Goal: Information Seeking & Learning: Check status

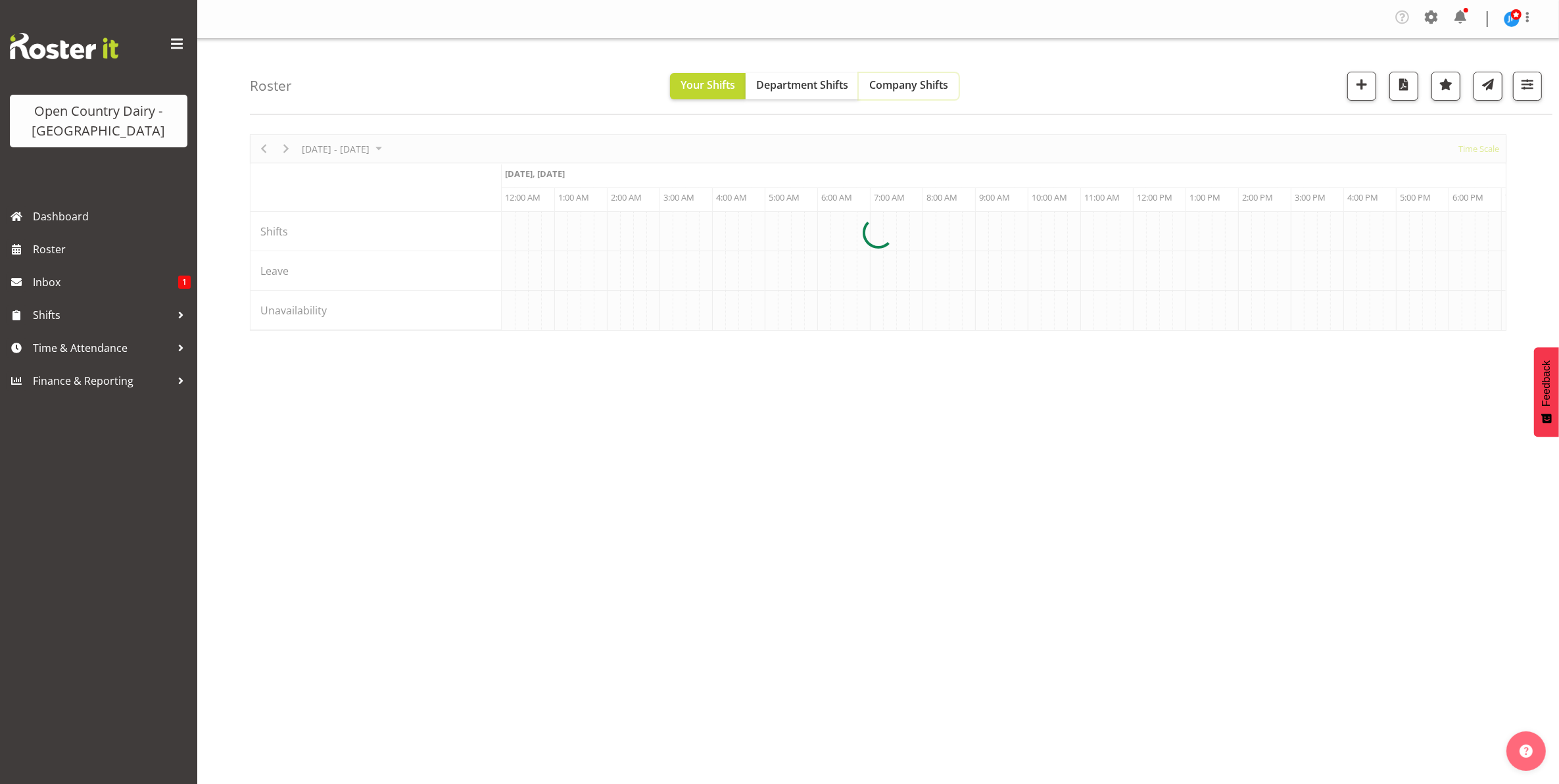
click at [906, 90] on span "Company Shifts" at bounding box center [909, 85] width 79 height 15
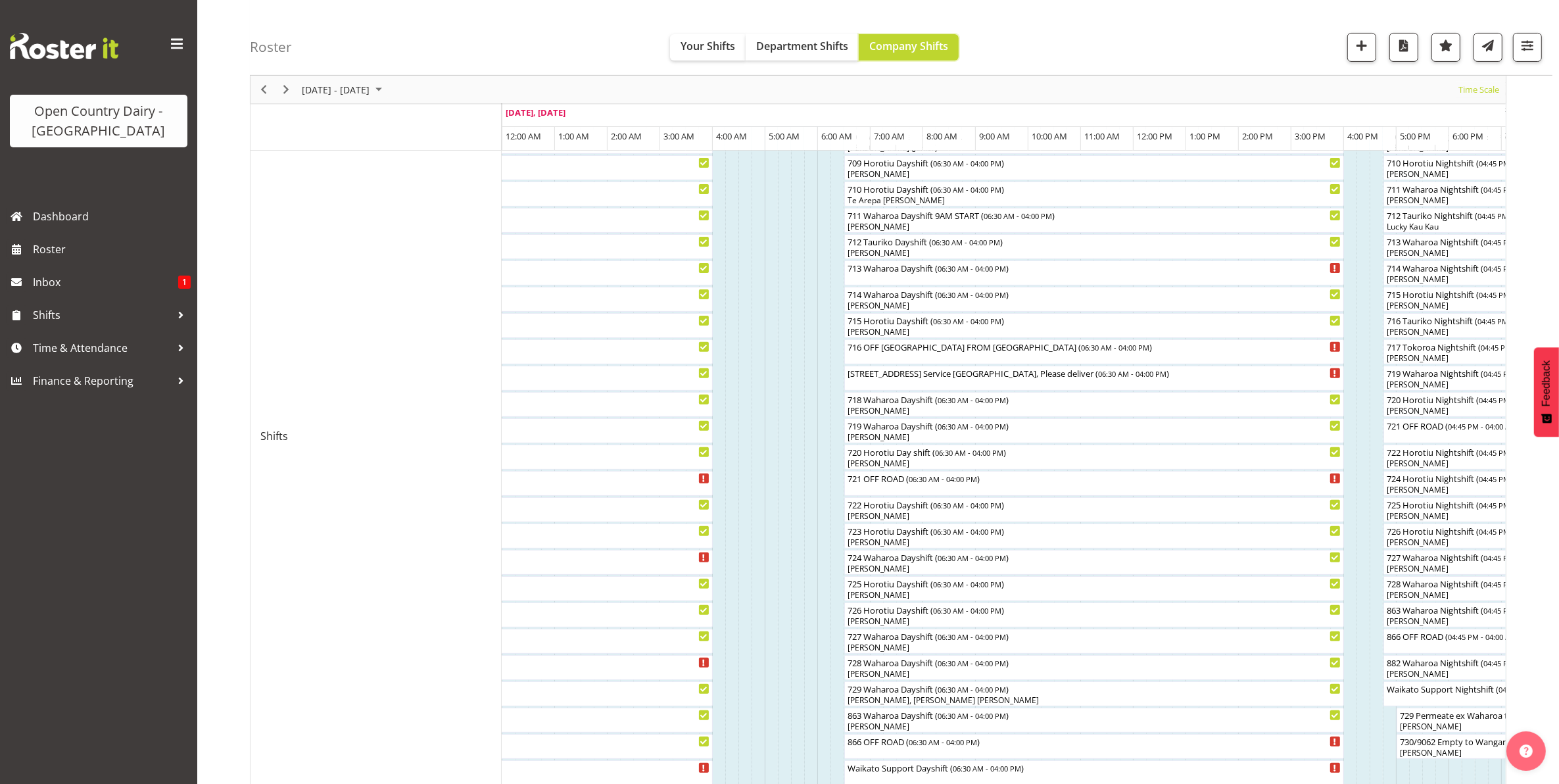
scroll to position [493, 0]
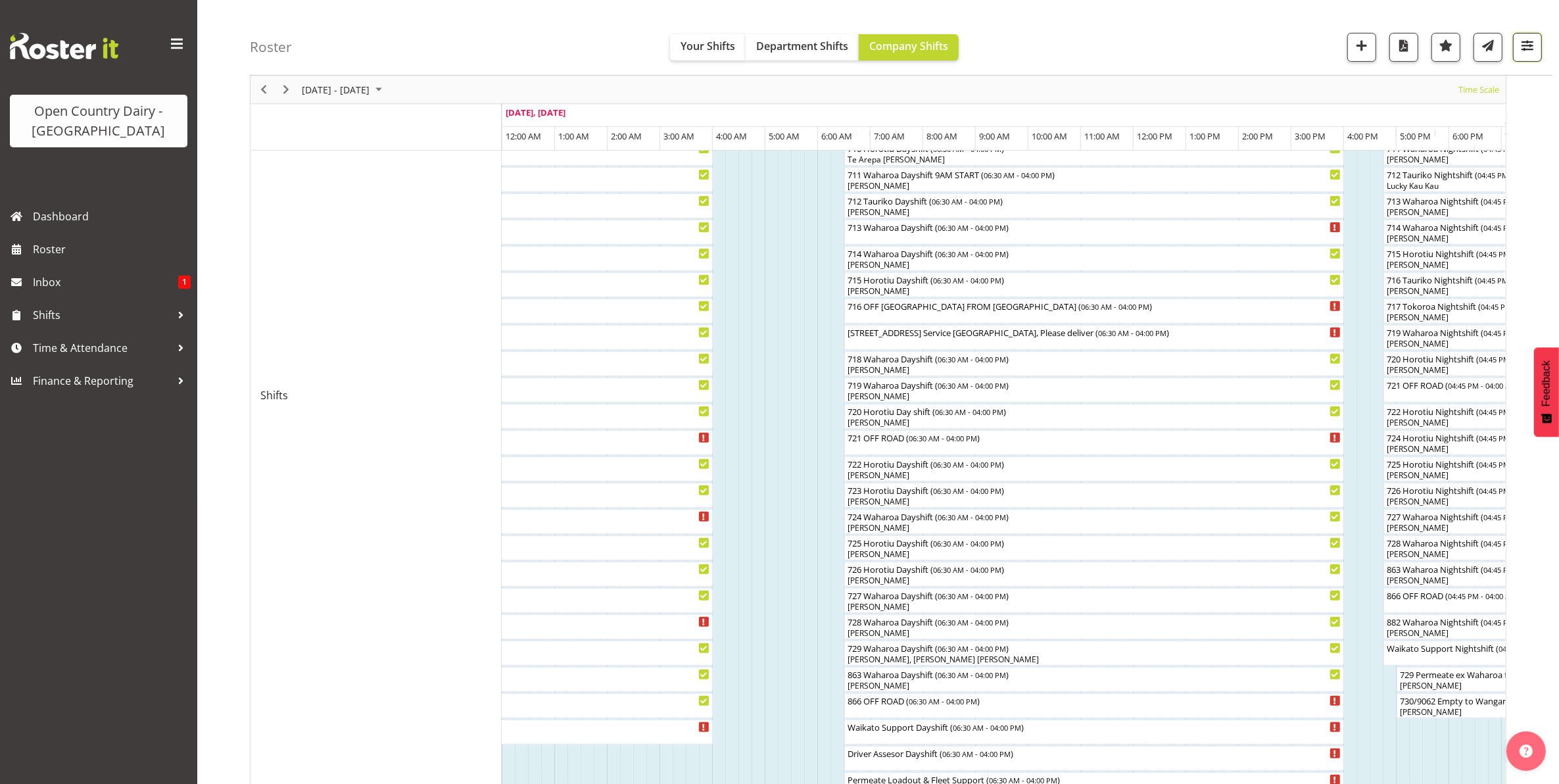
click at [1527, 48] on span "button" at bounding box center [1527, 46] width 17 height 17
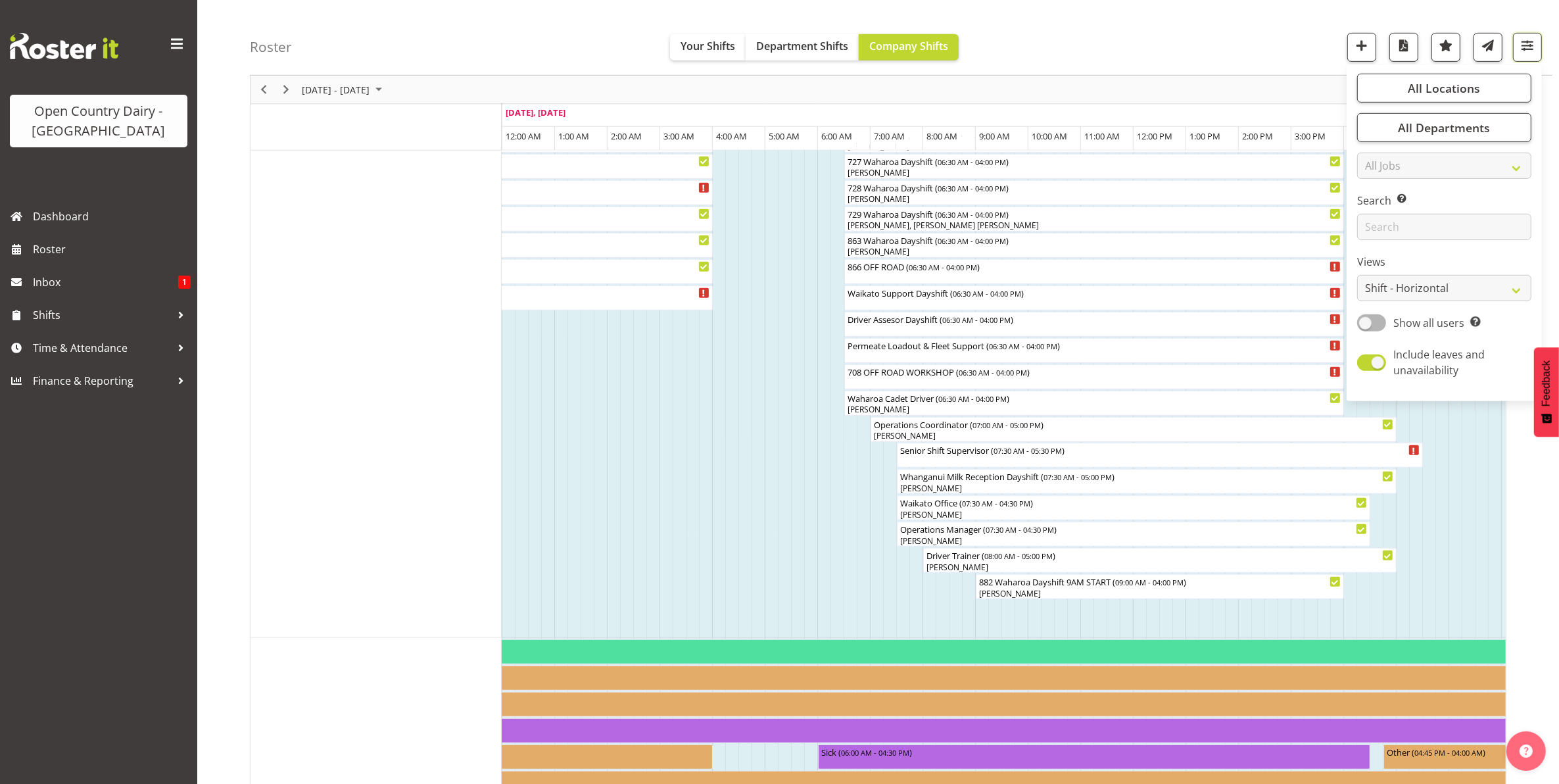
scroll to position [899, 0]
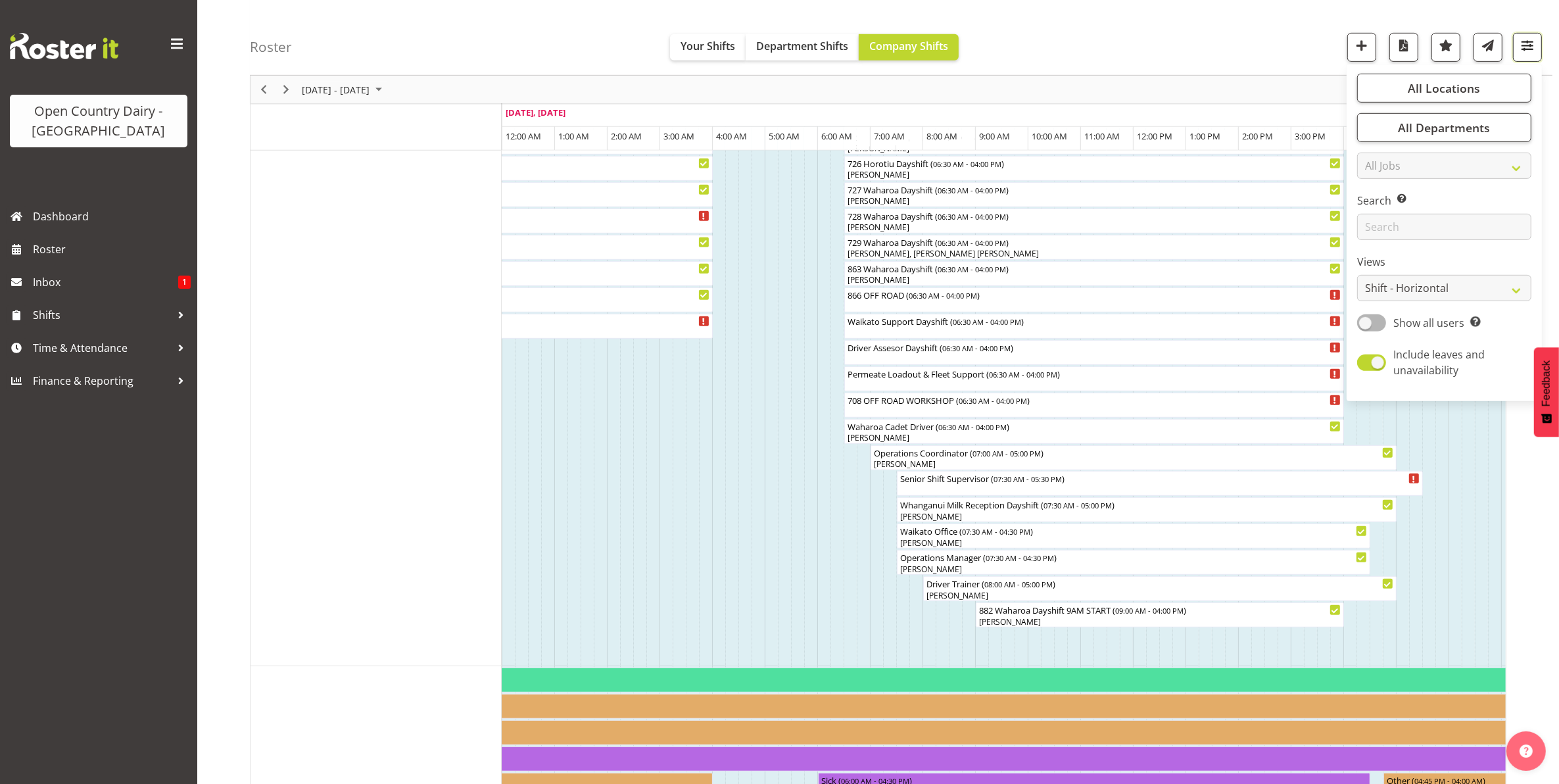
click at [1527, 48] on span "button" at bounding box center [1527, 46] width 17 height 17
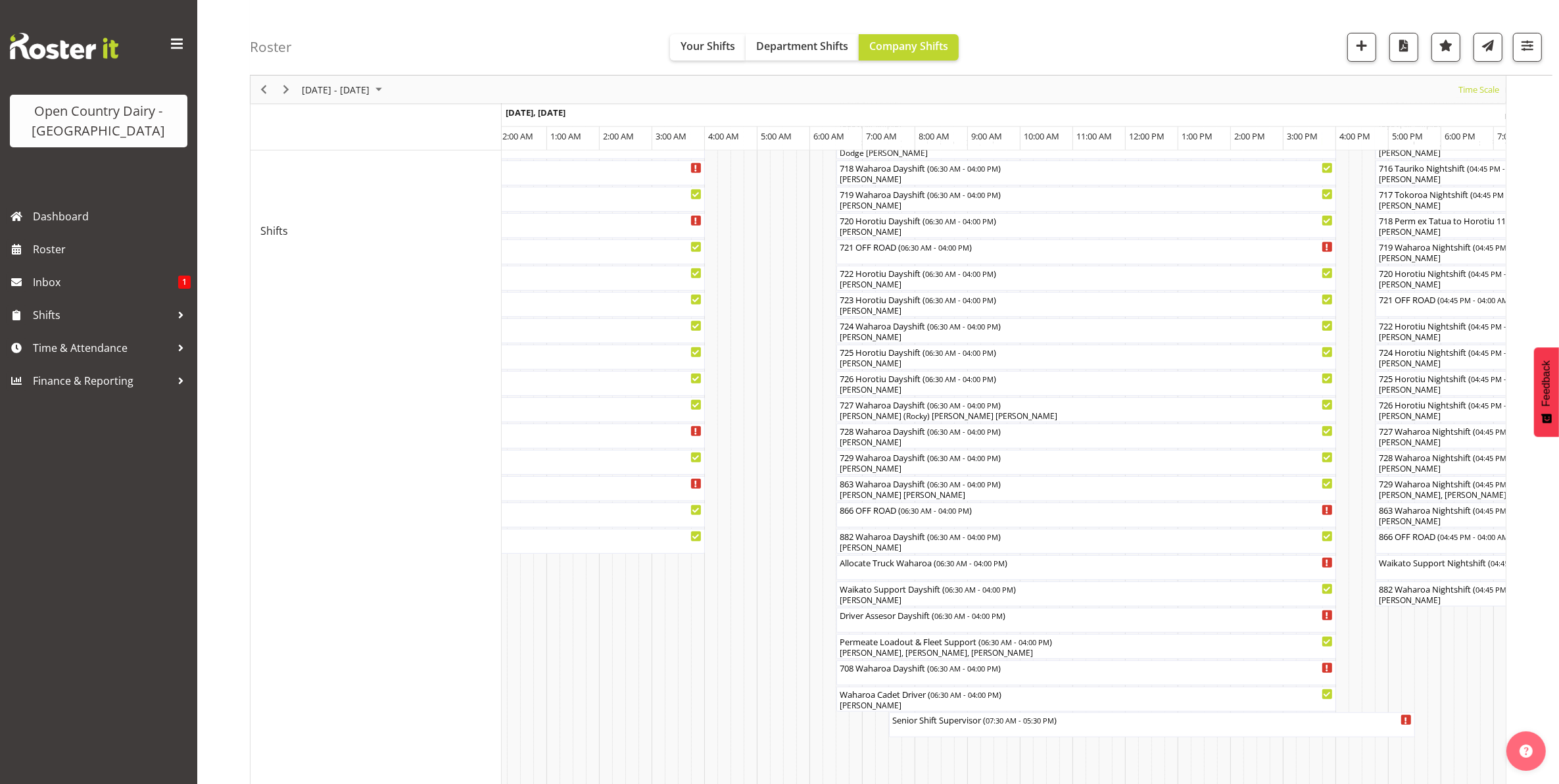
scroll to position [0, 0]
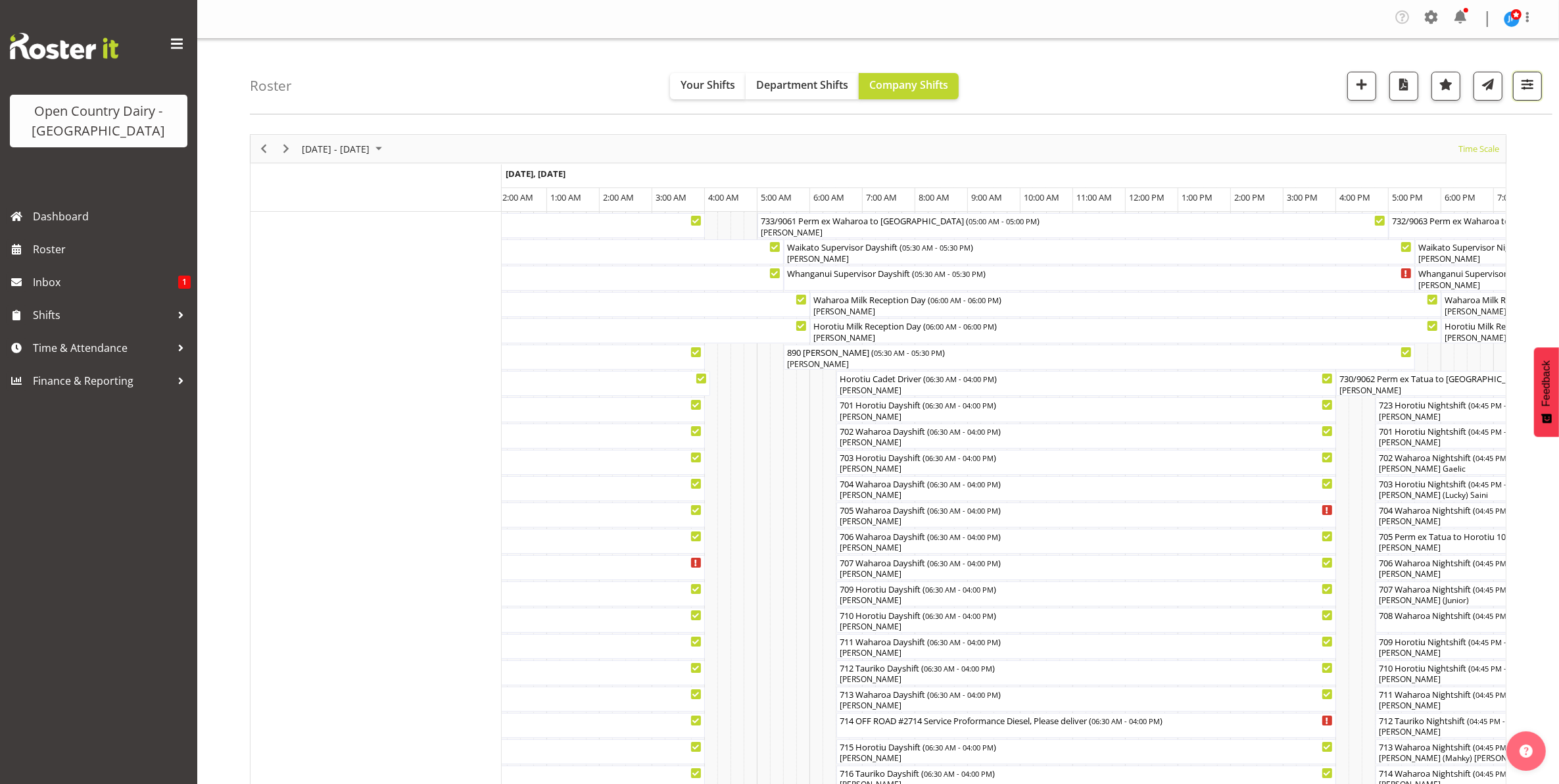
click at [1532, 86] on span "button" at bounding box center [1527, 84] width 17 height 17
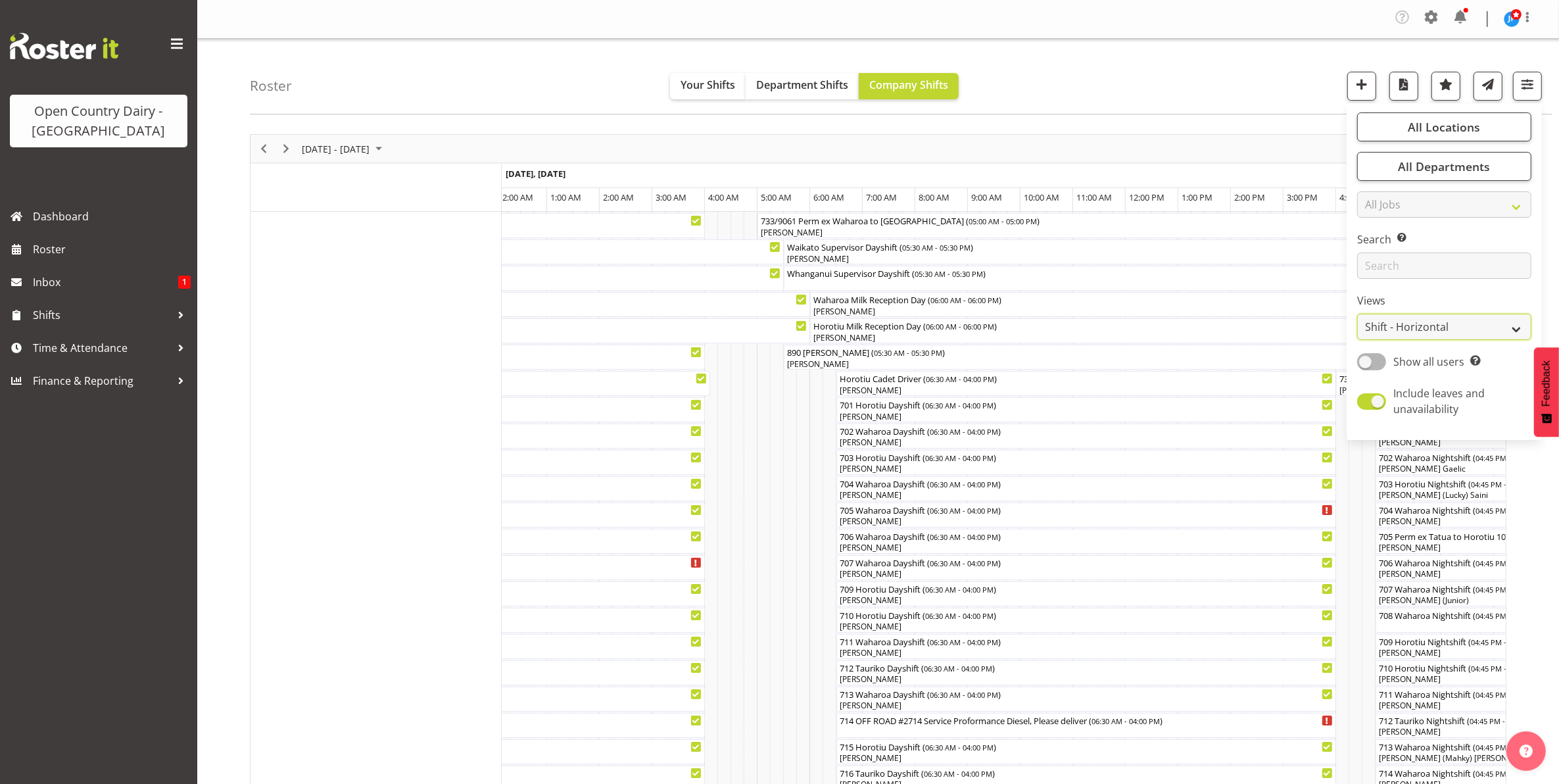
click at [1401, 324] on select "Staff Role Shift - Horizontal Shift - Vertical Staff - Location" at bounding box center [1444, 327] width 174 height 26
select select "staff"
click at [1358, 313] on select "Staff Role Shift - Horizontal Shift - Vertical Staff - Location" at bounding box center [1444, 327] width 174 height 26
click at [1514, 324] on select "Staff Role Shift - Horizontal Shift - Vertical Staff - Location" at bounding box center [1444, 327] width 174 height 26
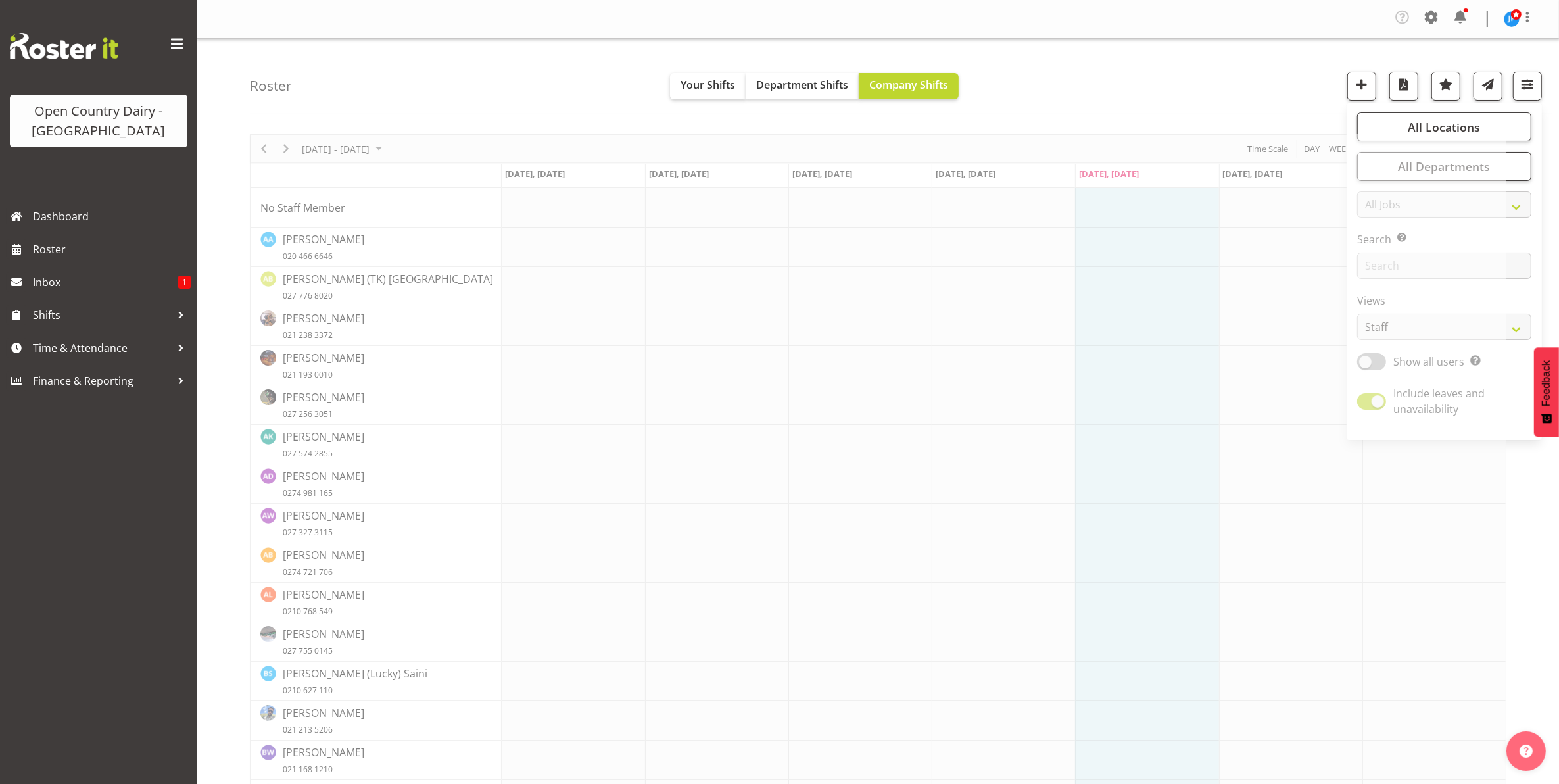
click at [827, 11] on nav "Company Settings Roles & Skills Tasks Jobs Employees Locations & Departments Ac…" at bounding box center [878, 19] width 1335 height 25
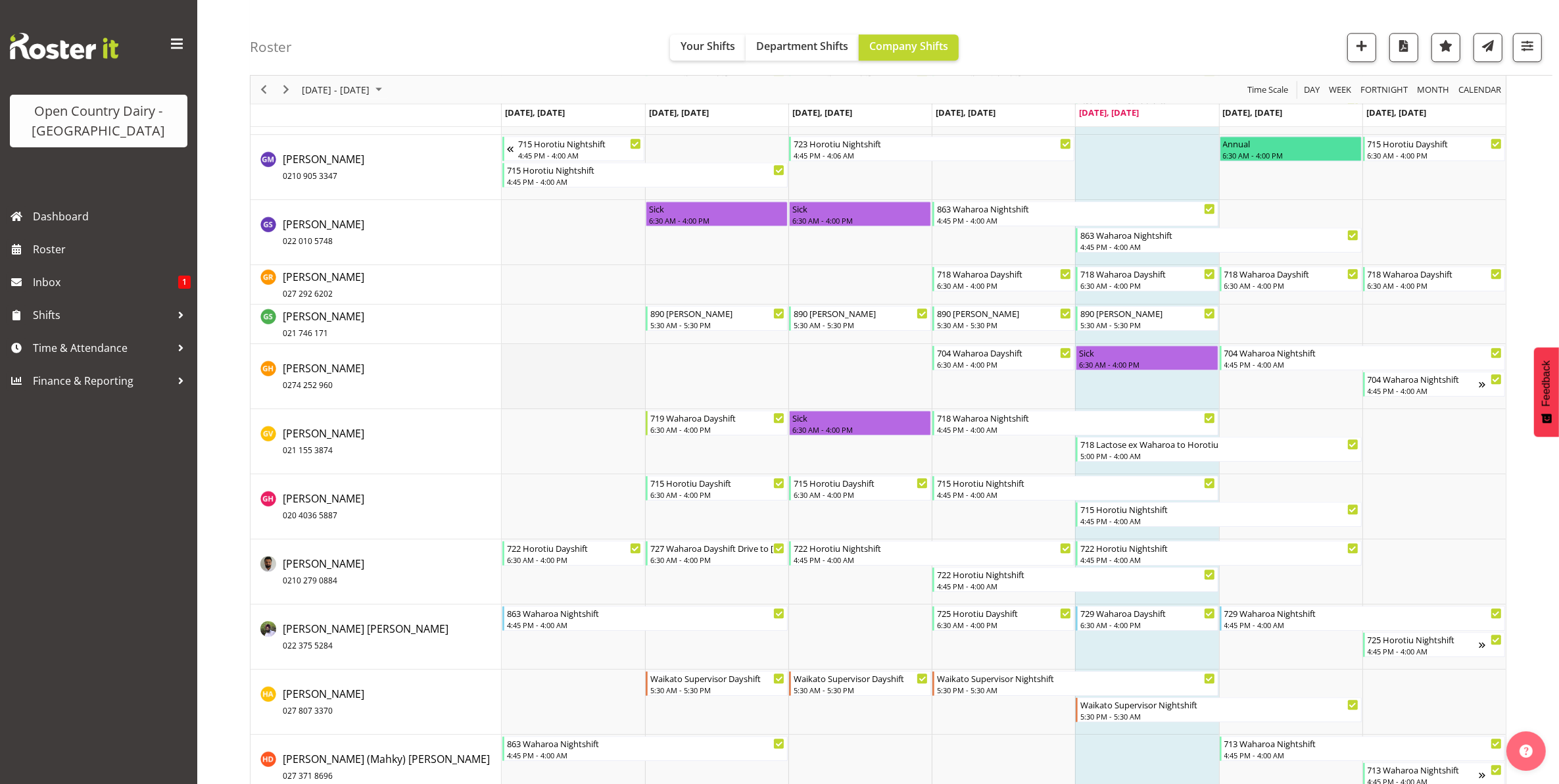
scroll to position [3854, 0]
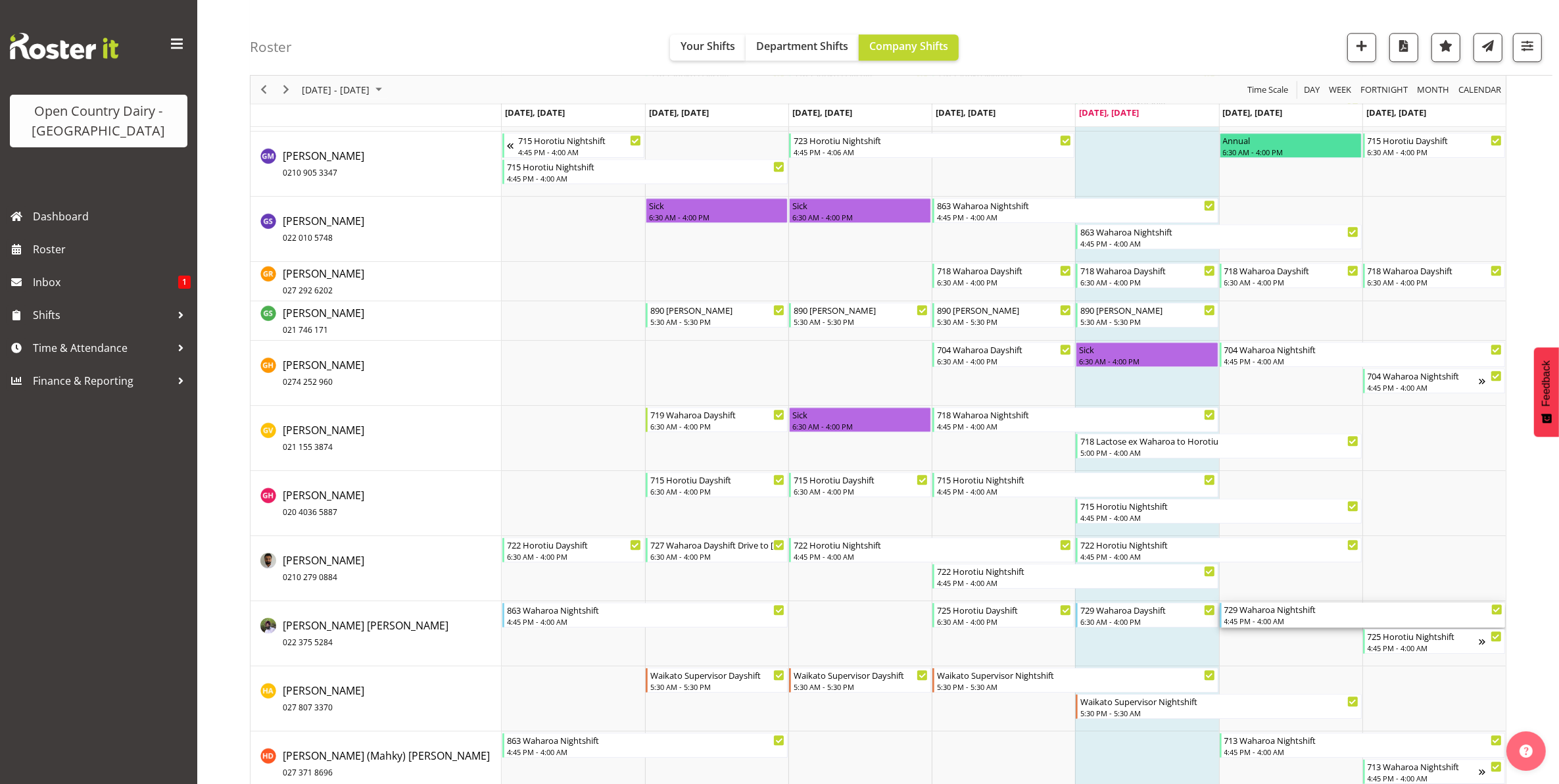
click at [1256, 616] on div "729 Waharoa Nightshift 4:45 PM - 4:00 AM" at bounding box center [1363, 615] width 278 height 25
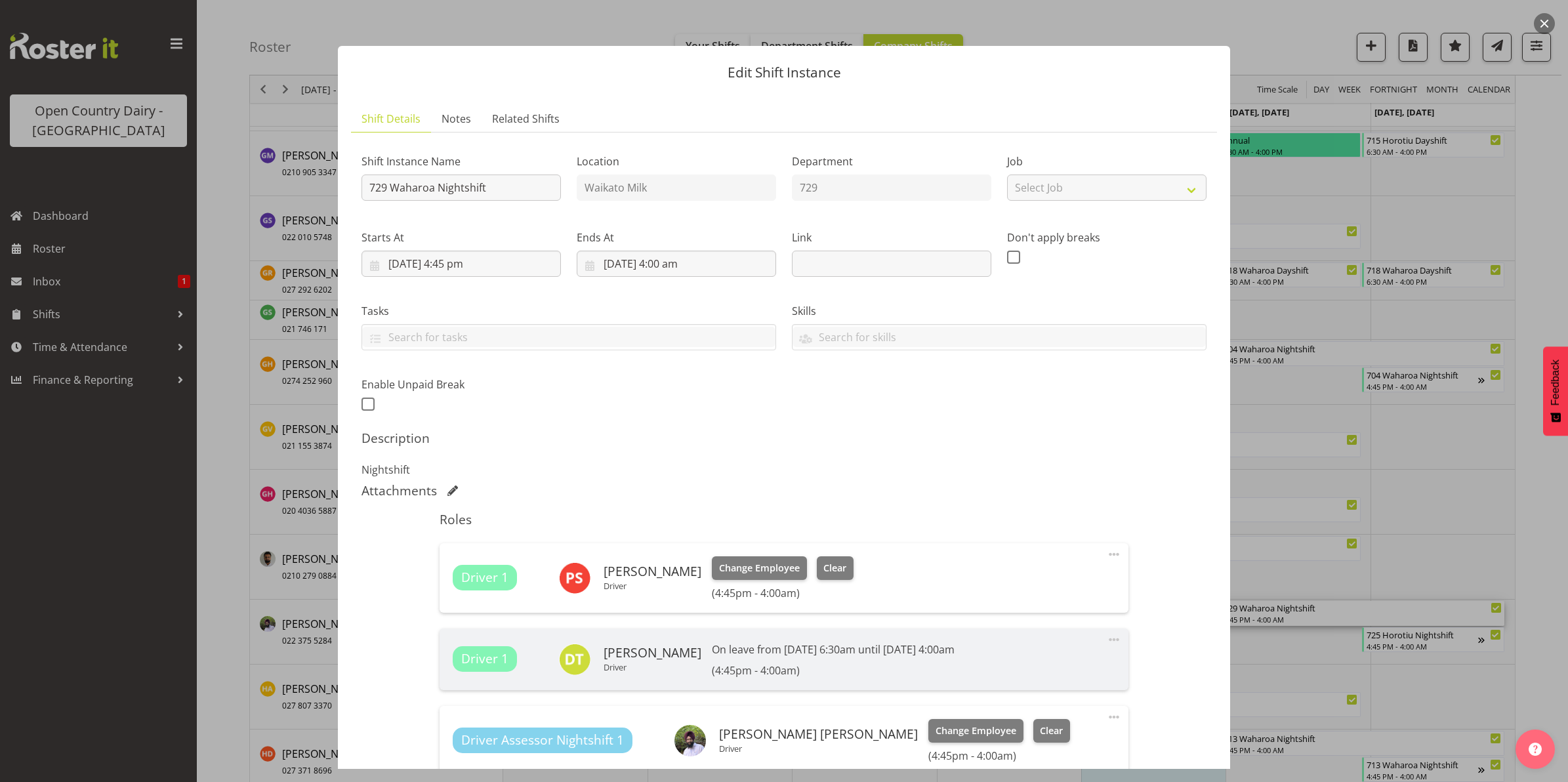
click at [1546, 20] on button "button" at bounding box center [1544, 24] width 21 height 21
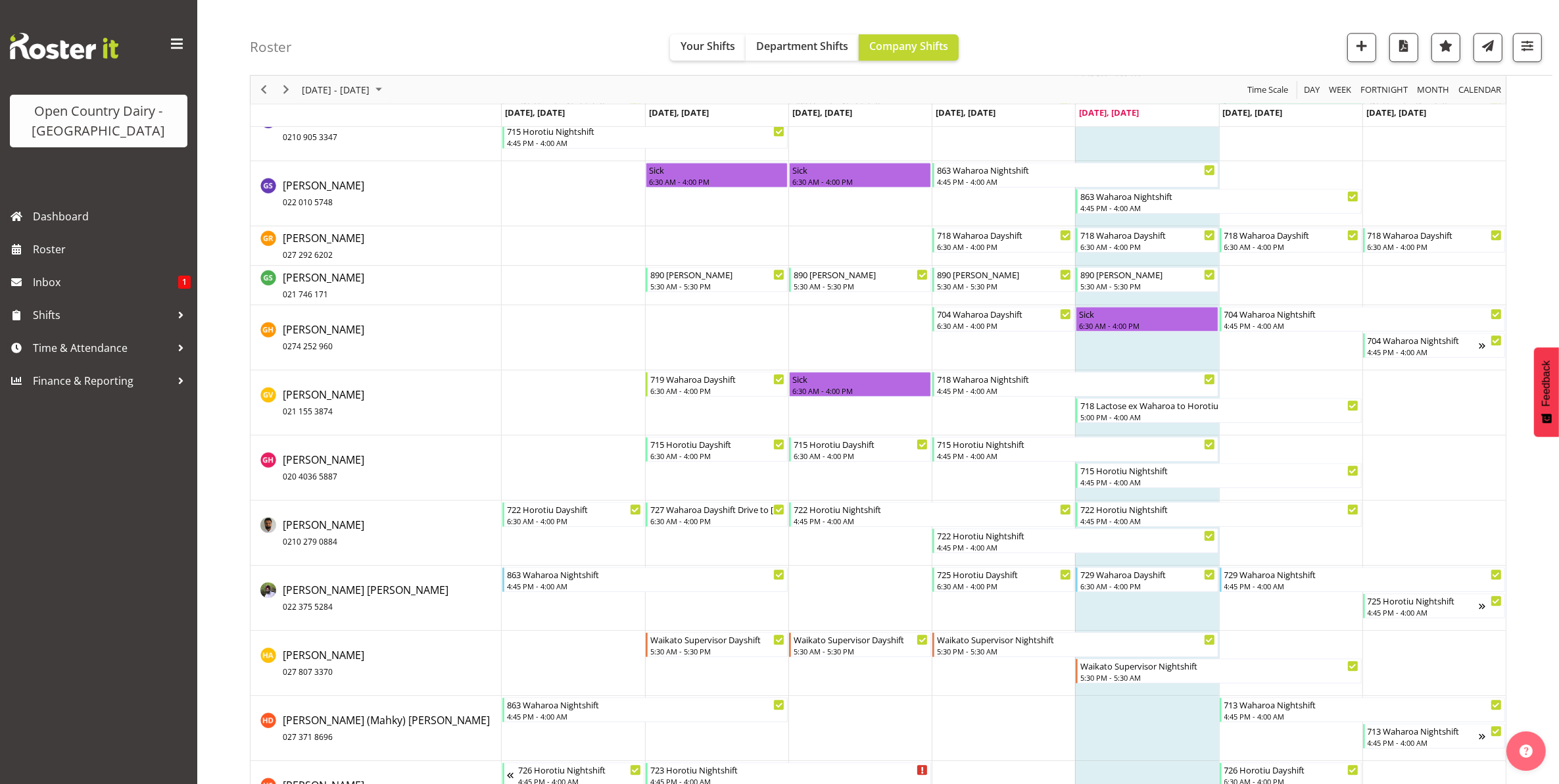
scroll to position [3971, 0]
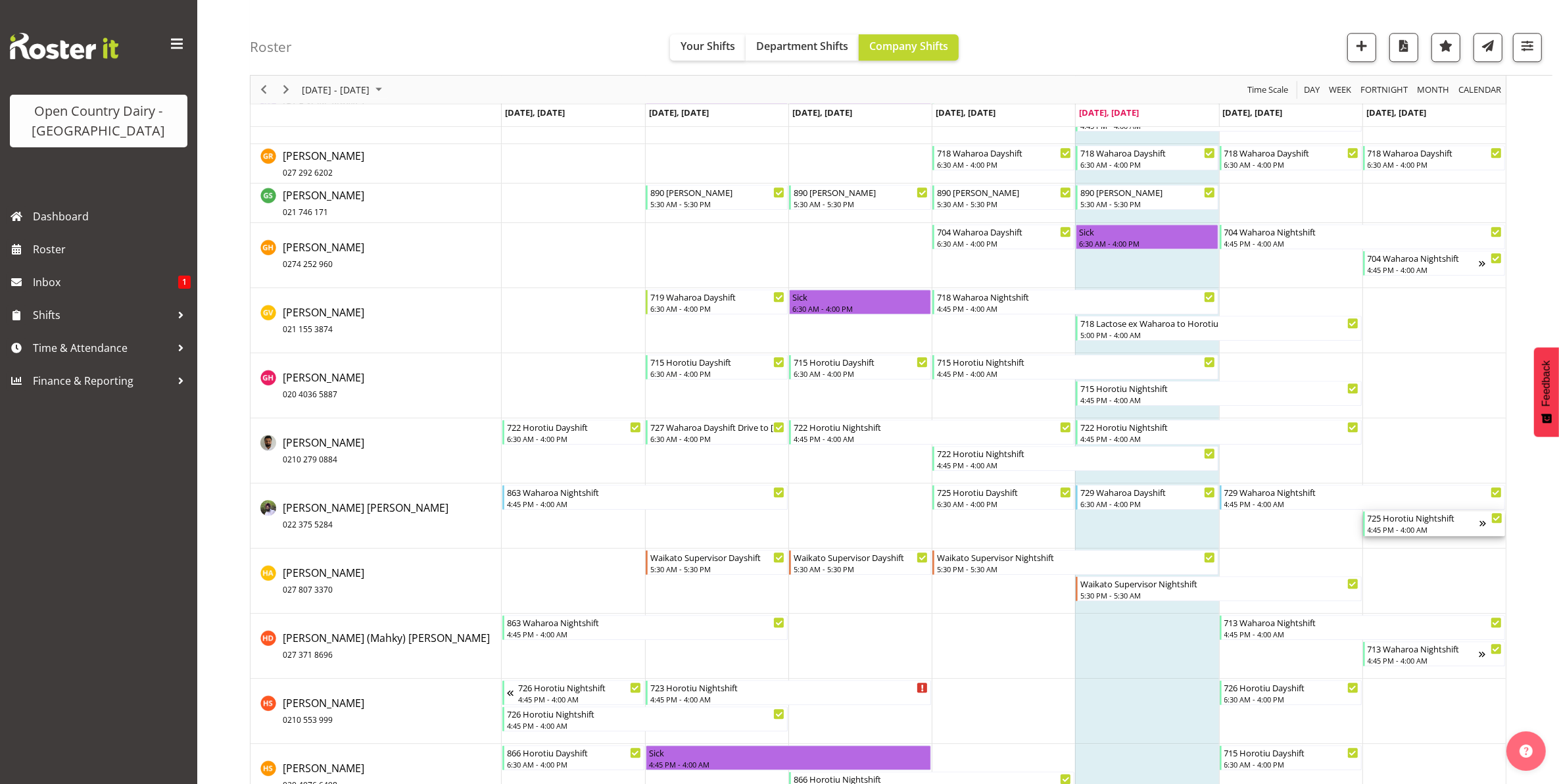
click at [1416, 525] on div "4:45 PM - 4:00 AM" at bounding box center [1423, 529] width 112 height 11
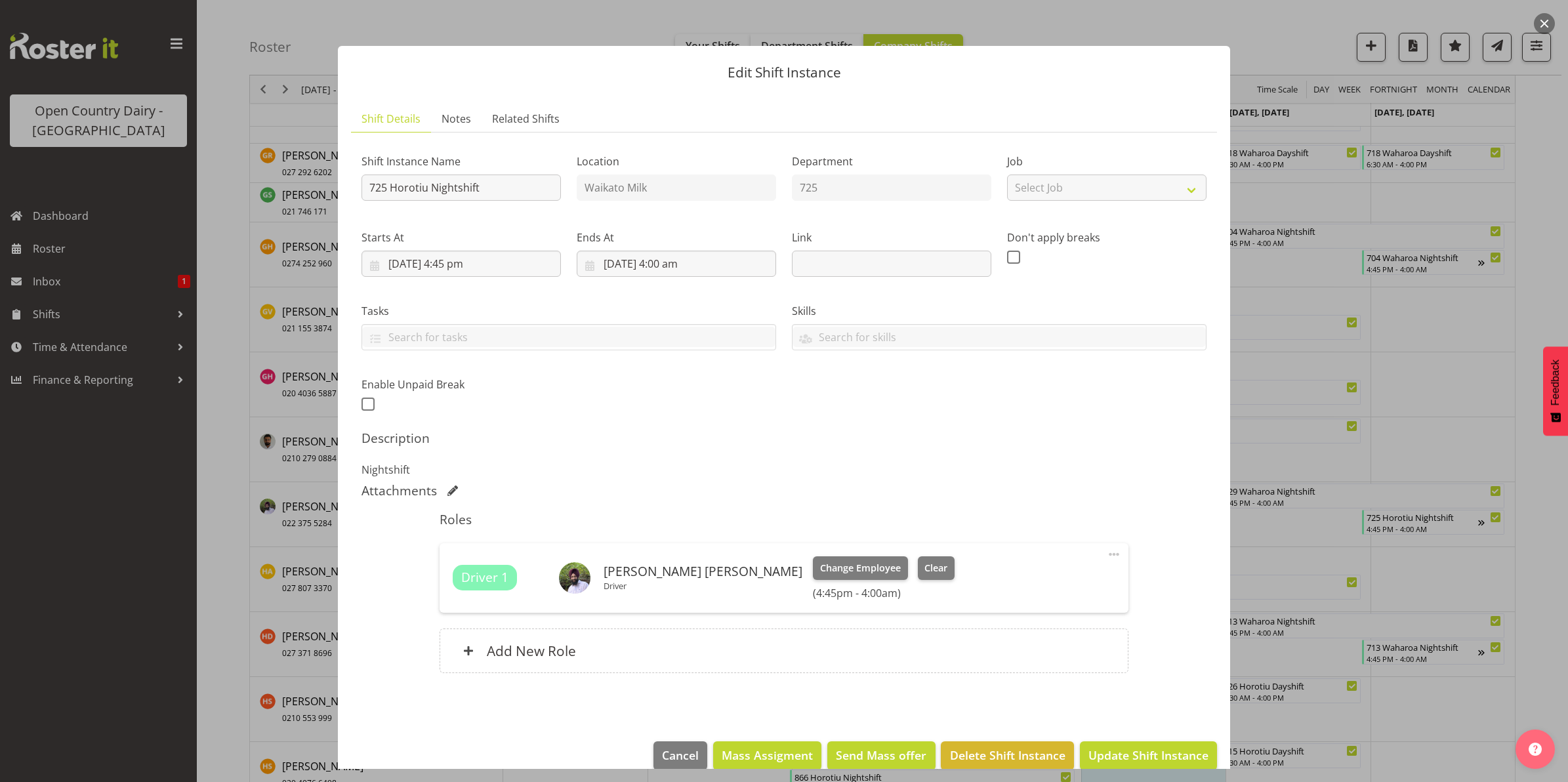
click at [1543, 18] on button "button" at bounding box center [1544, 24] width 21 height 21
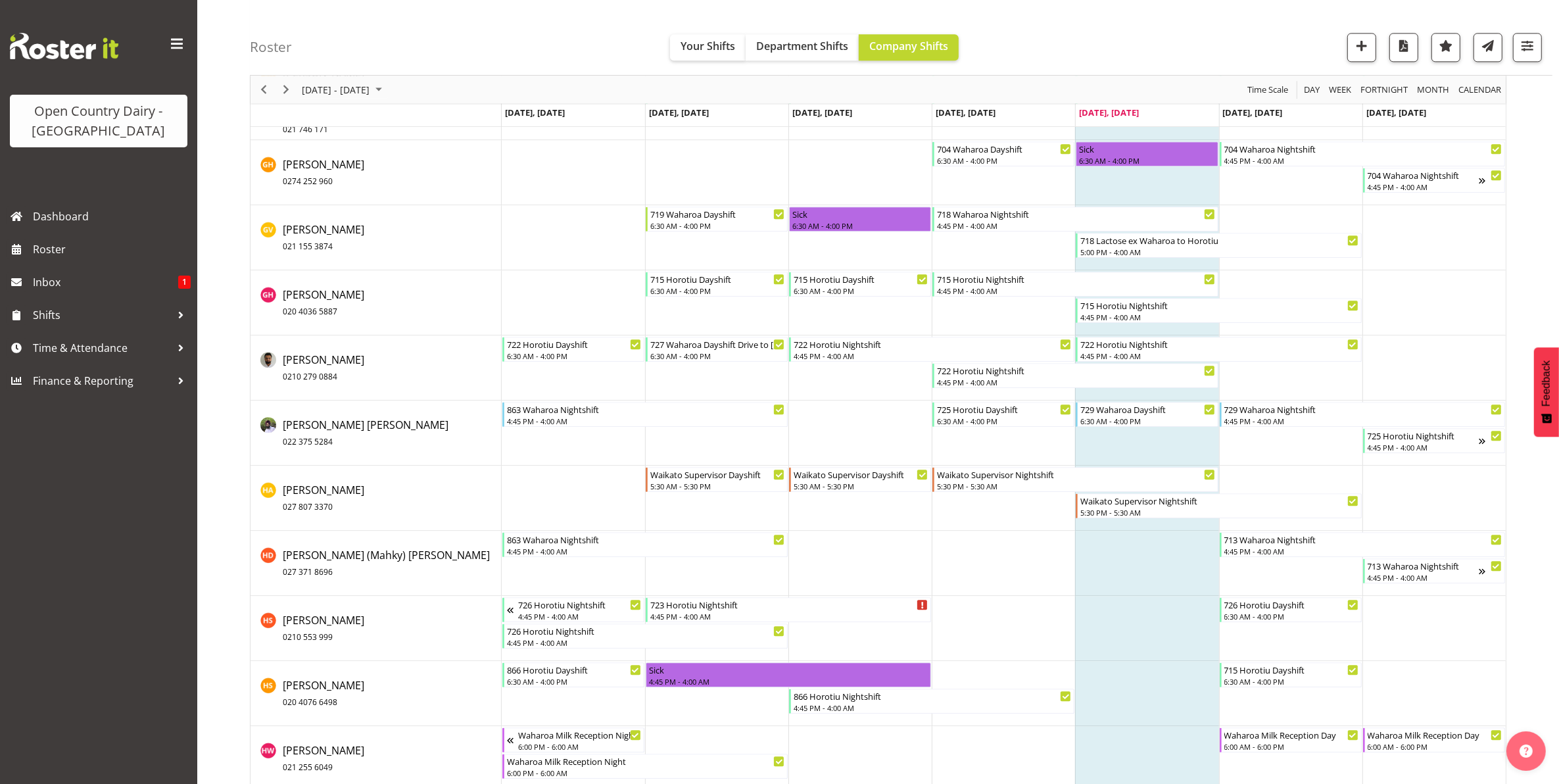
scroll to position [4054, 0]
click at [280, 90] on span "Next" at bounding box center [286, 90] width 16 height 16
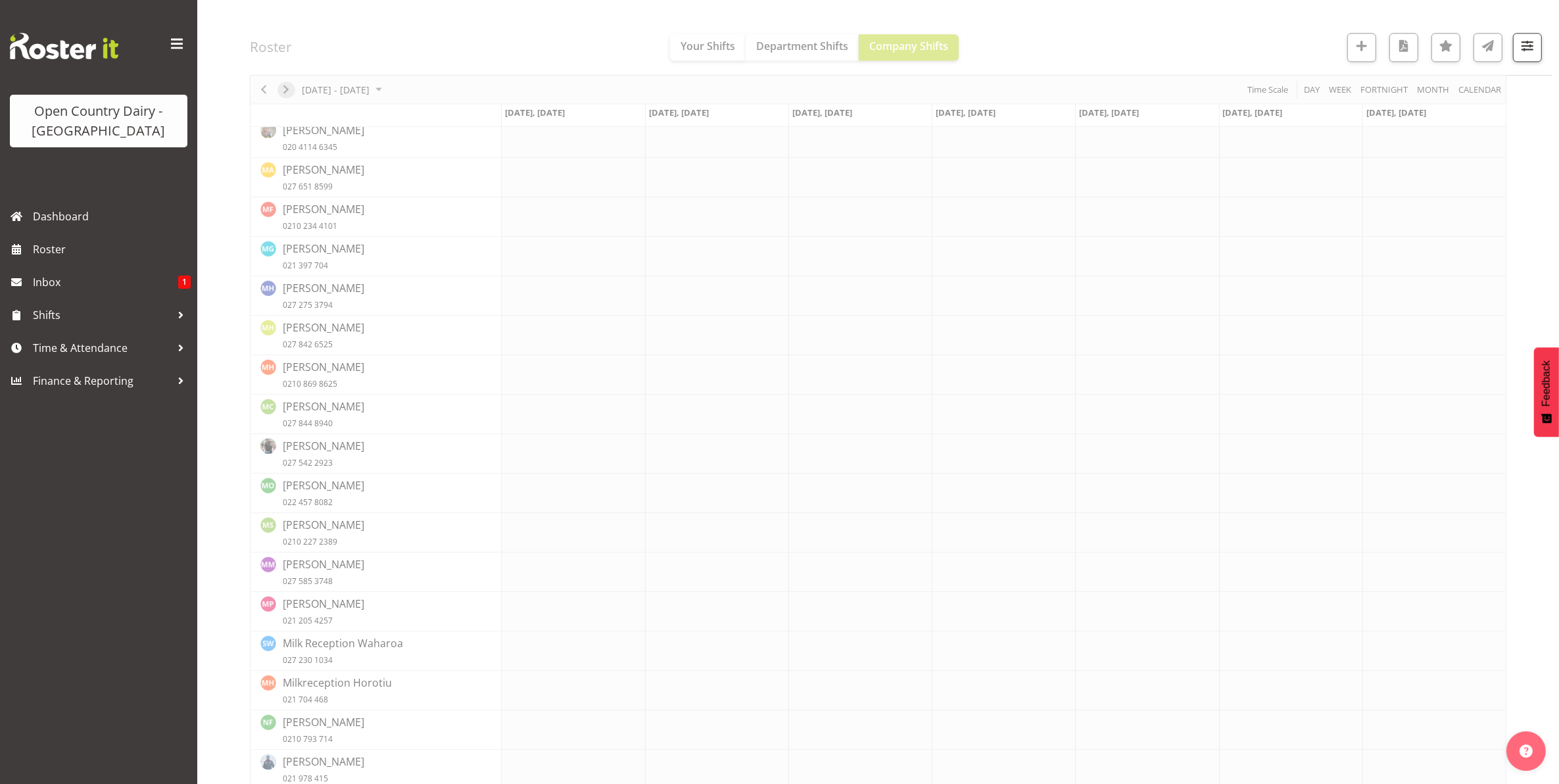
scroll to position [0, 0]
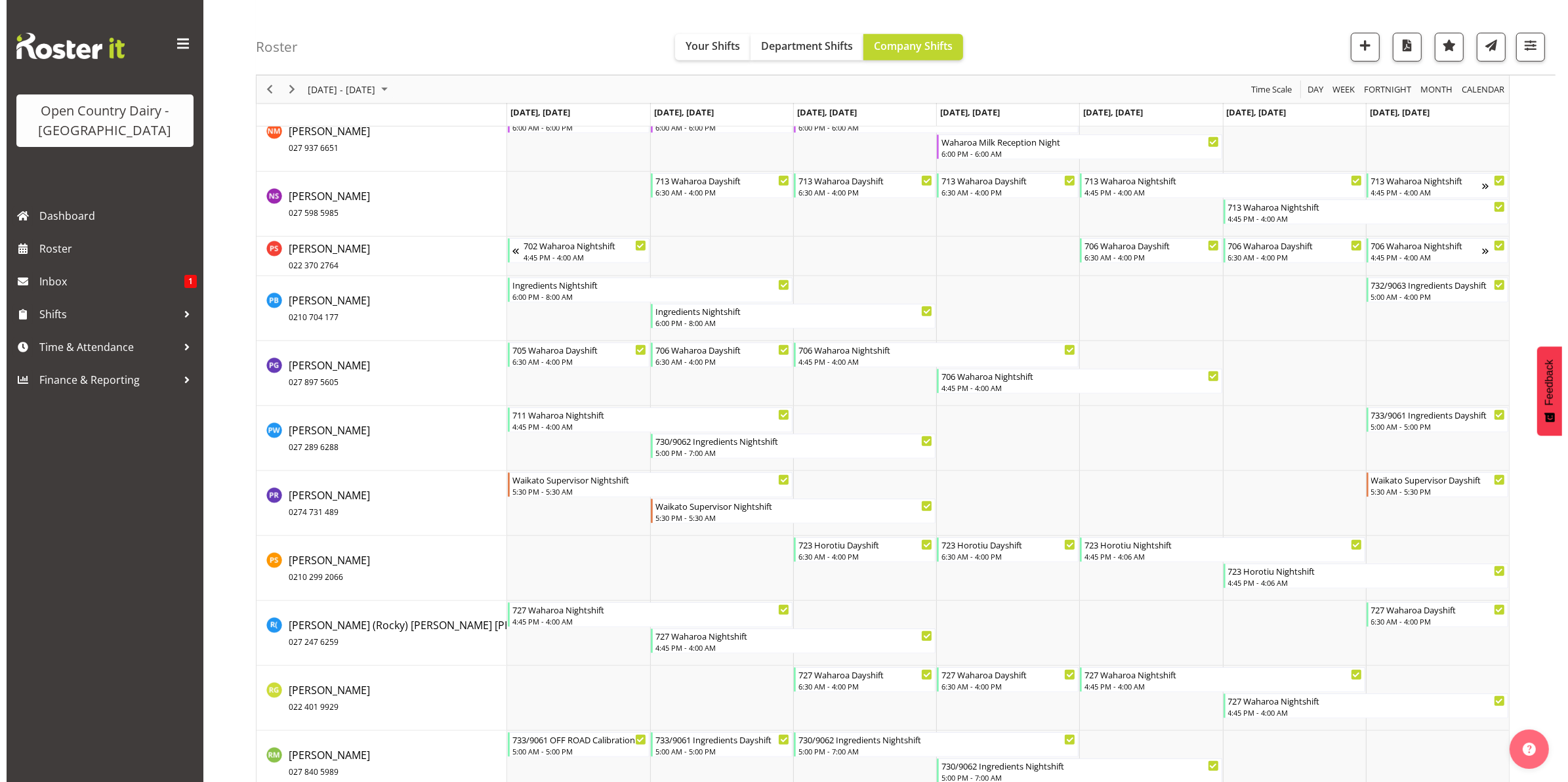
scroll to position [7542, 0]
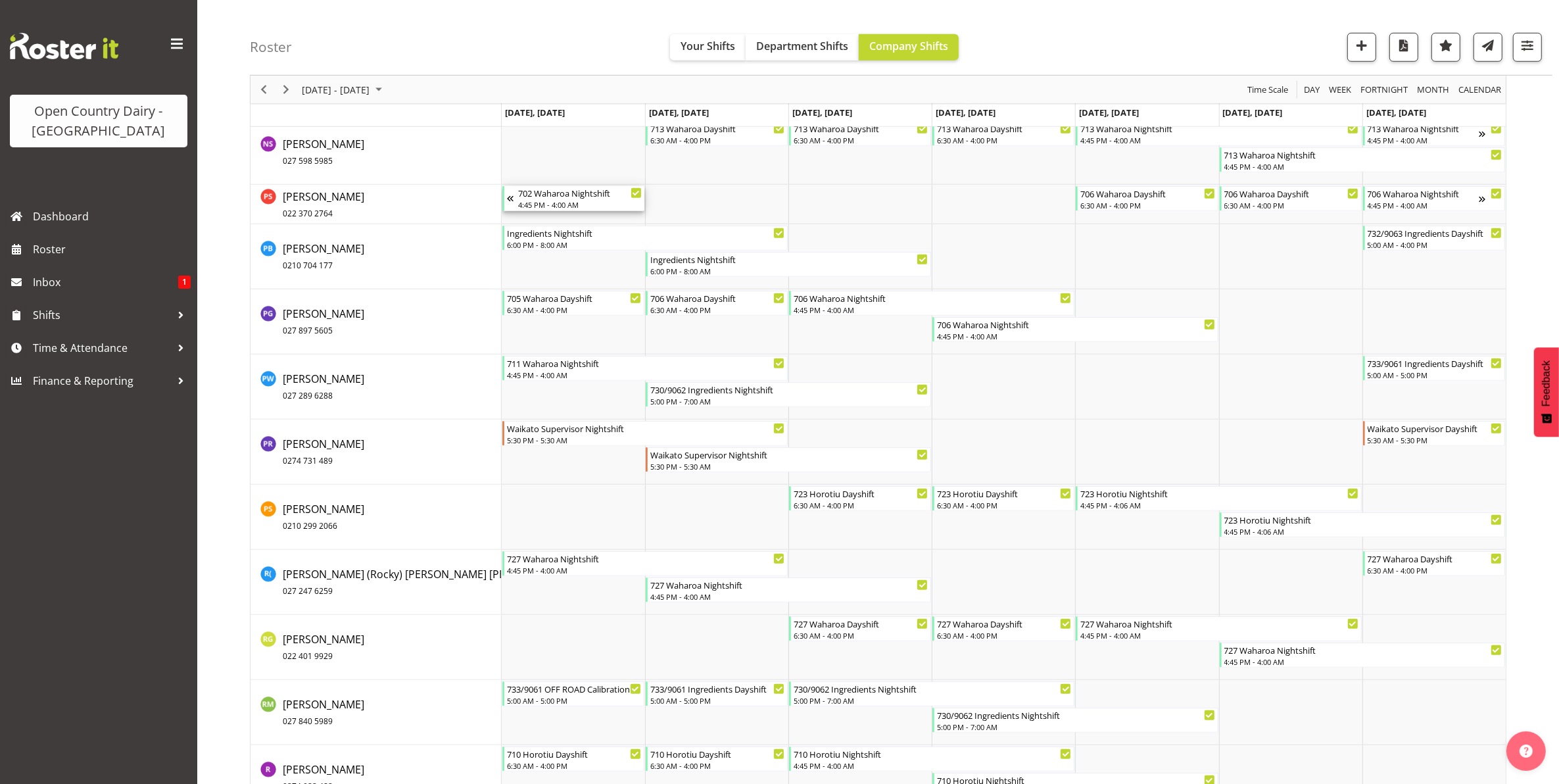
click at [569, 201] on div "4:45 PM - 4:00 AM" at bounding box center [580, 205] width 123 height 11
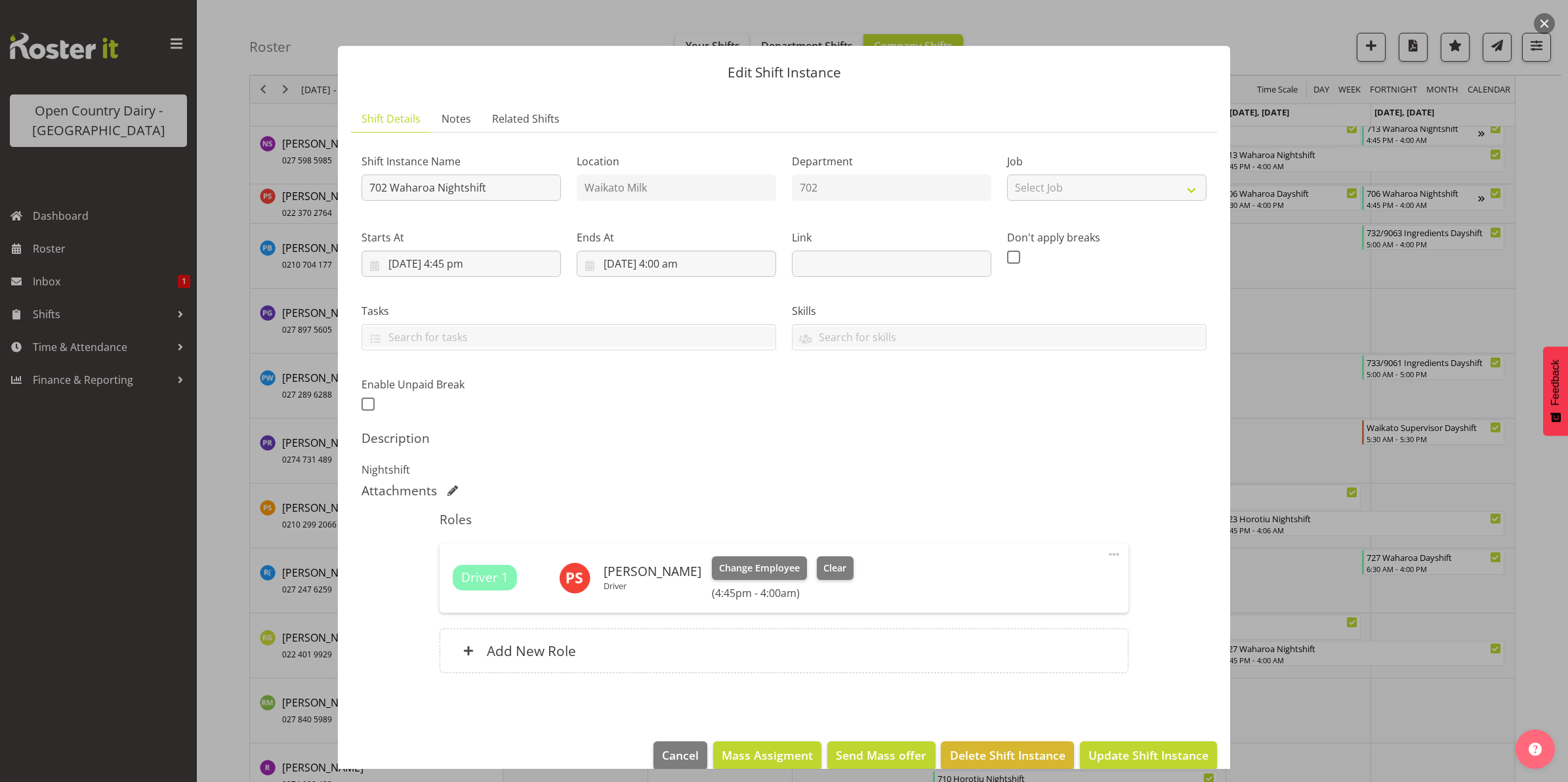
click at [1543, 24] on button "button" at bounding box center [1544, 24] width 21 height 21
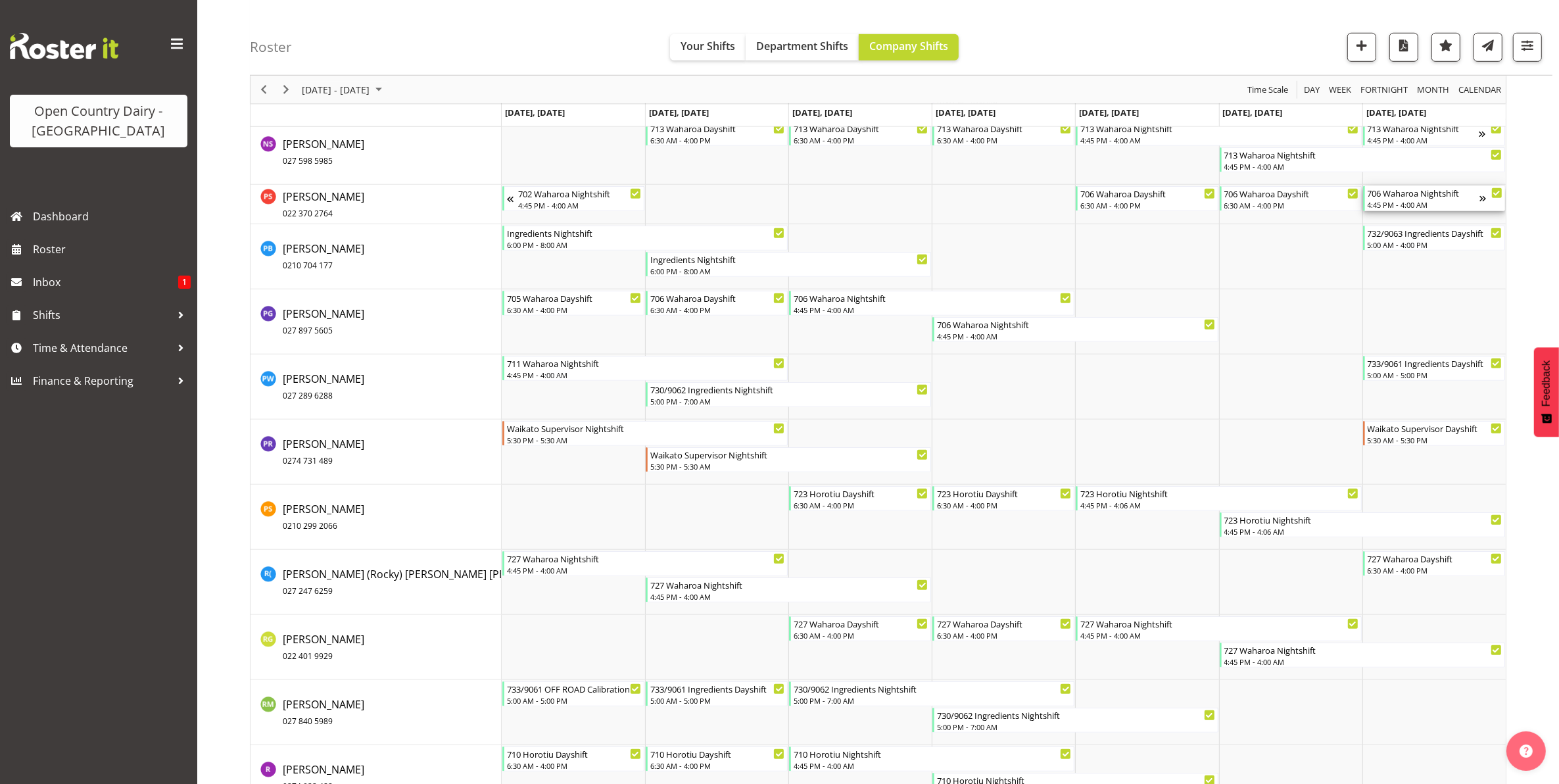
click at [1394, 199] on div "706 Waharoa Nightshift 4:45 PM - 4:00 AM" at bounding box center [1423, 199] width 112 height 25
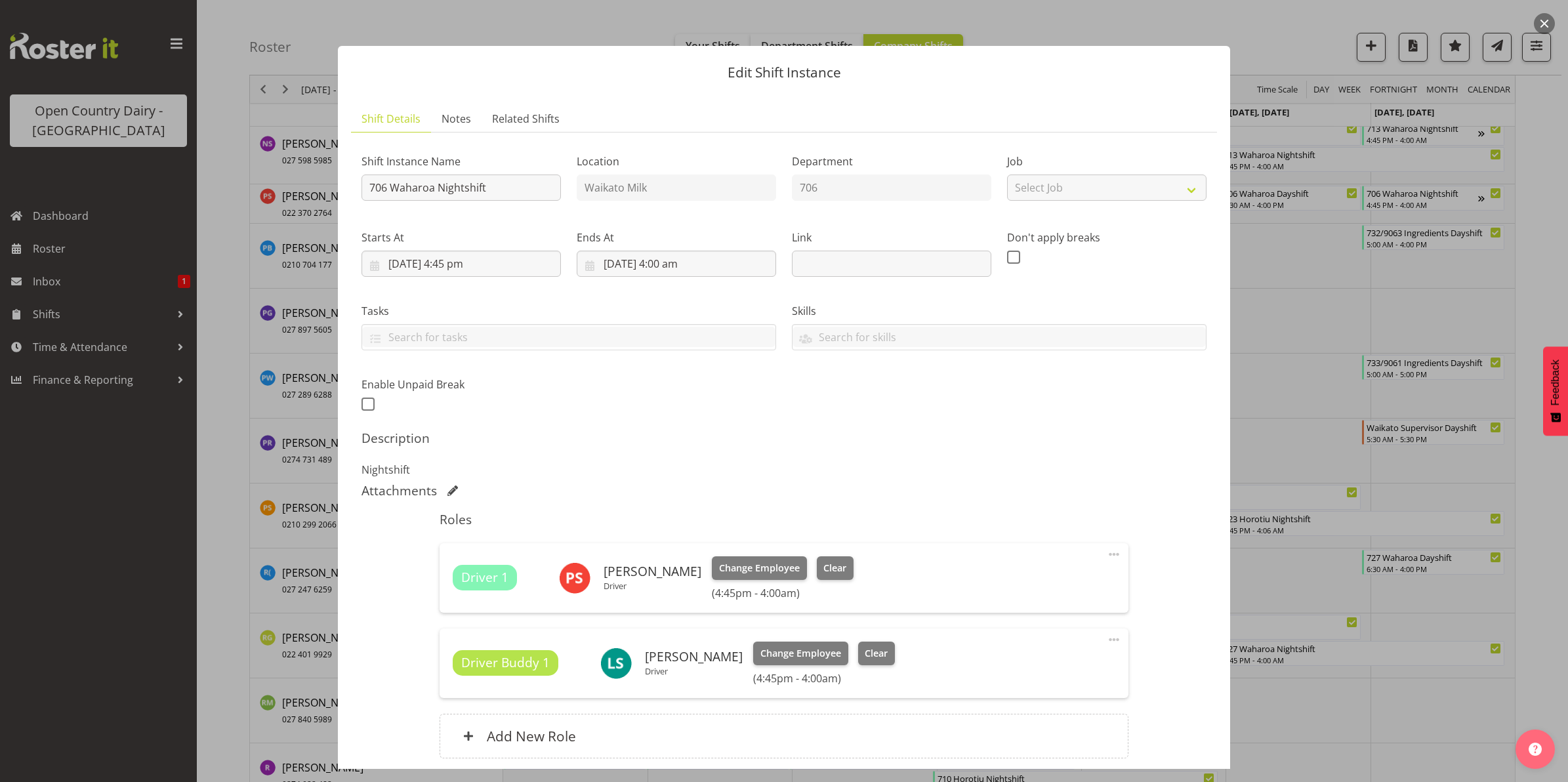
click at [1546, 22] on button "button" at bounding box center [1544, 24] width 21 height 21
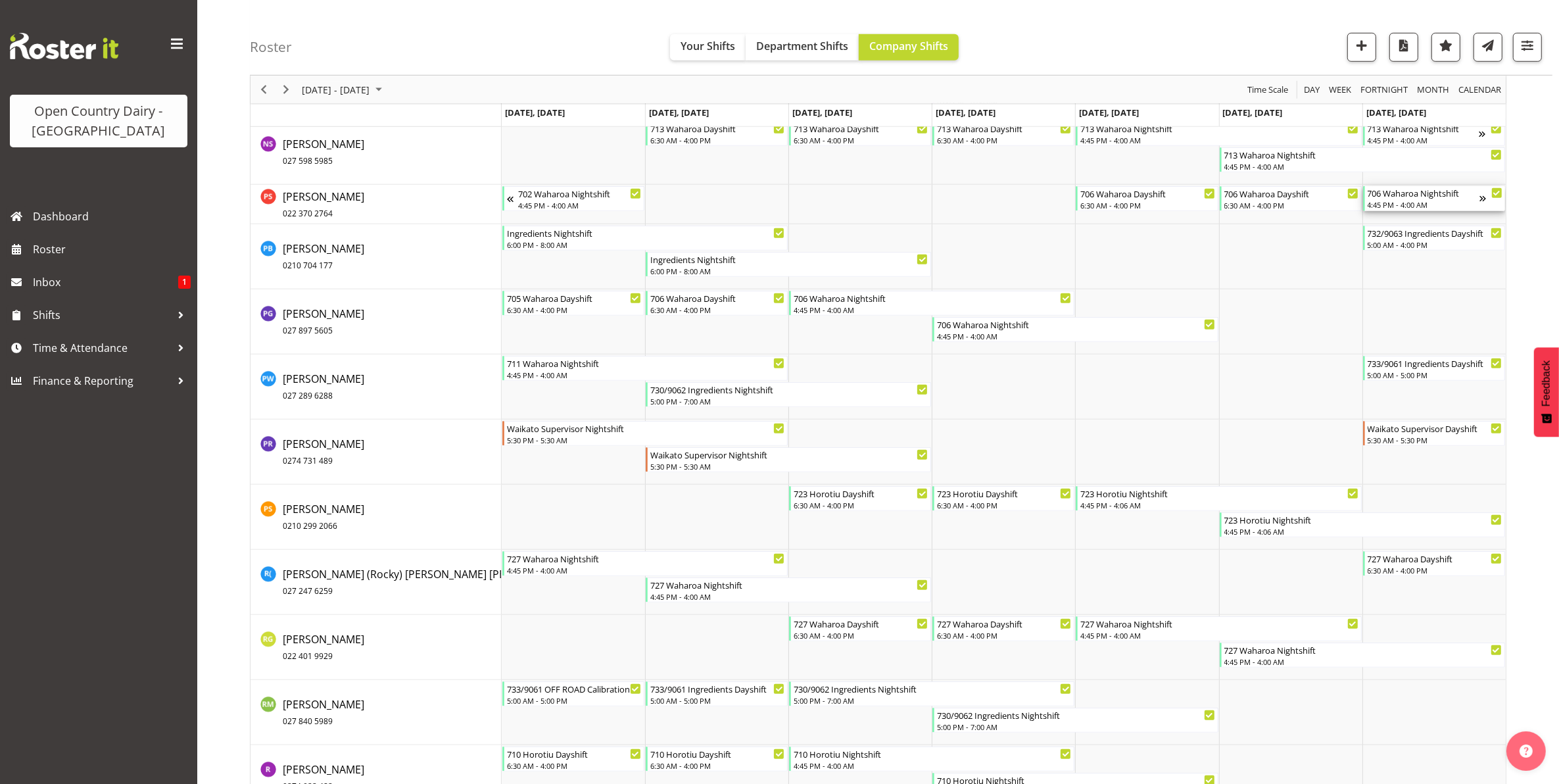
click at [1410, 199] on div "706 Waharoa Nightshift 4:45 PM - 4:00 AM" at bounding box center [1423, 199] width 112 height 25
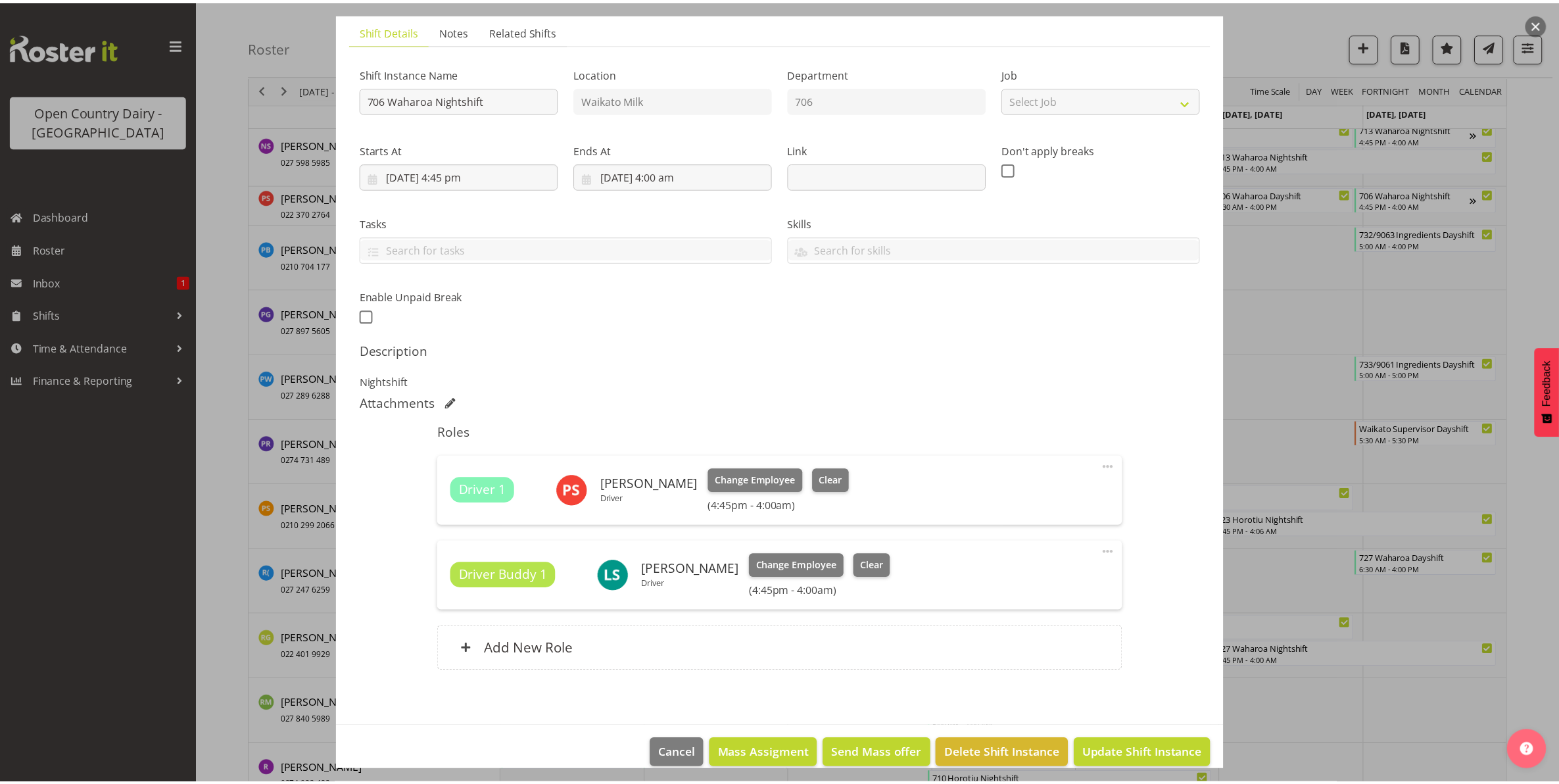
scroll to position [106, 0]
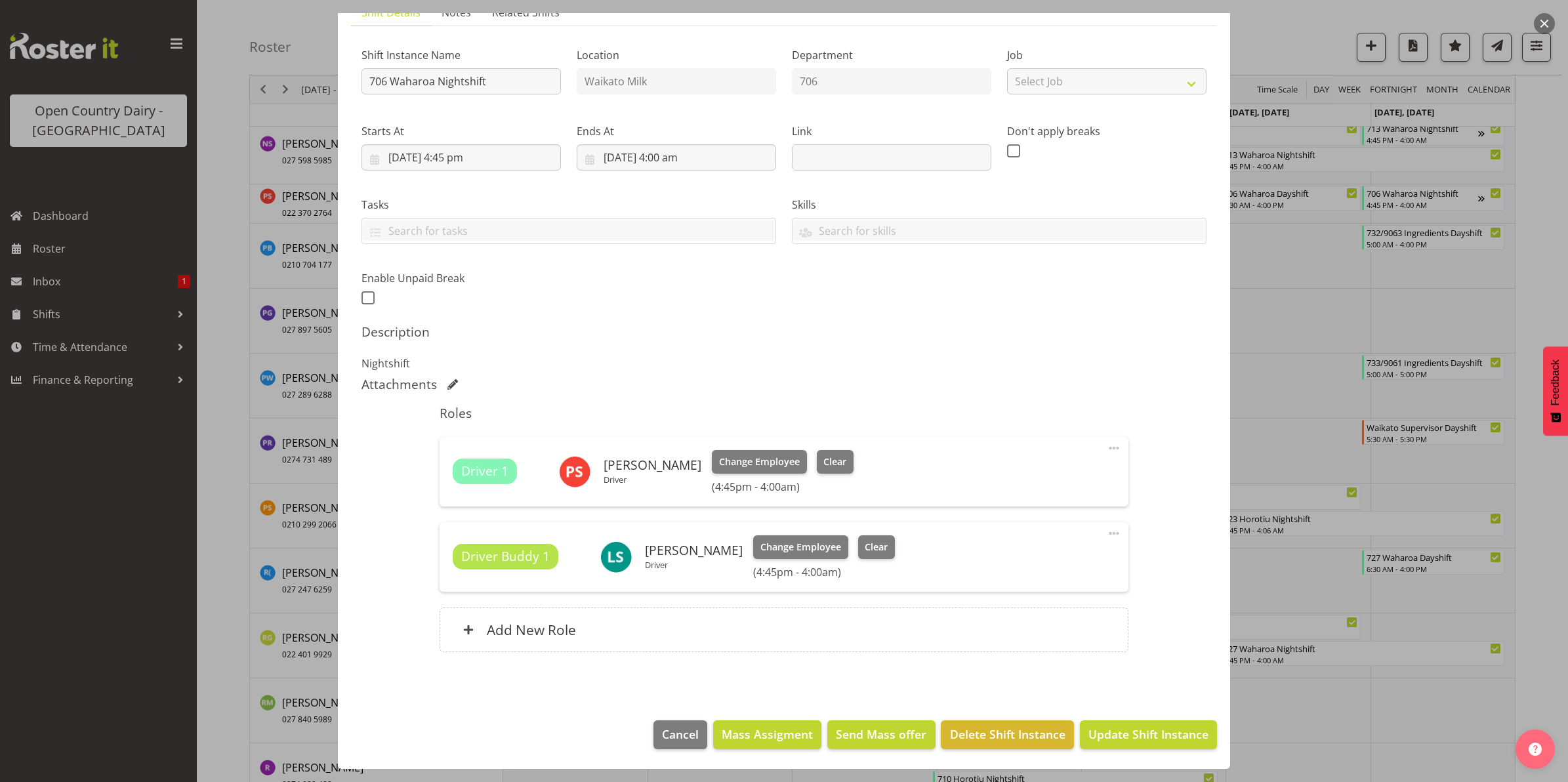
click at [1542, 24] on button "button" at bounding box center [1544, 24] width 21 height 21
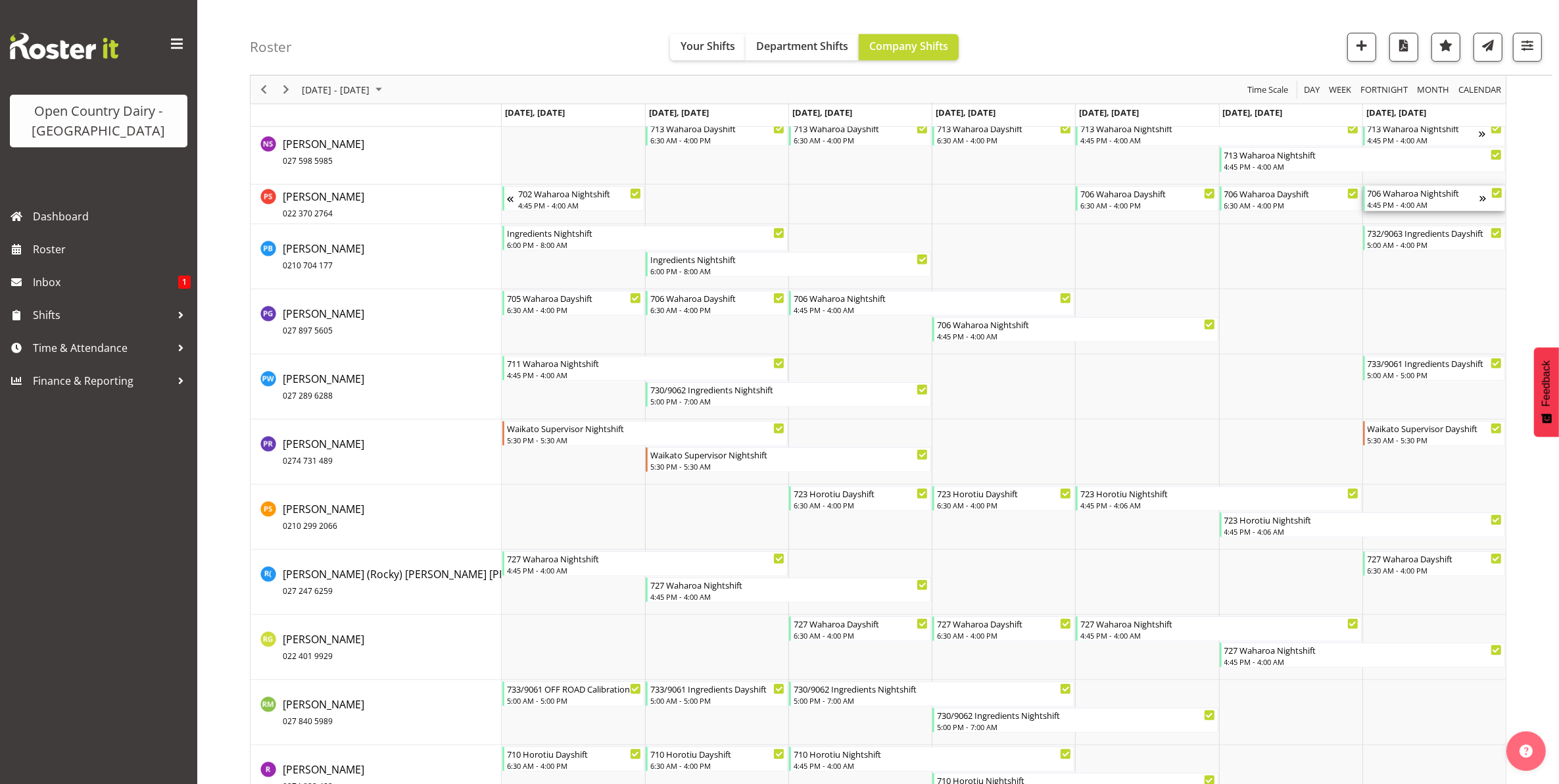
click at [1411, 199] on div "706 Waharoa Nightshift 4:45 PM - 4:00 AM" at bounding box center [1423, 199] width 112 height 25
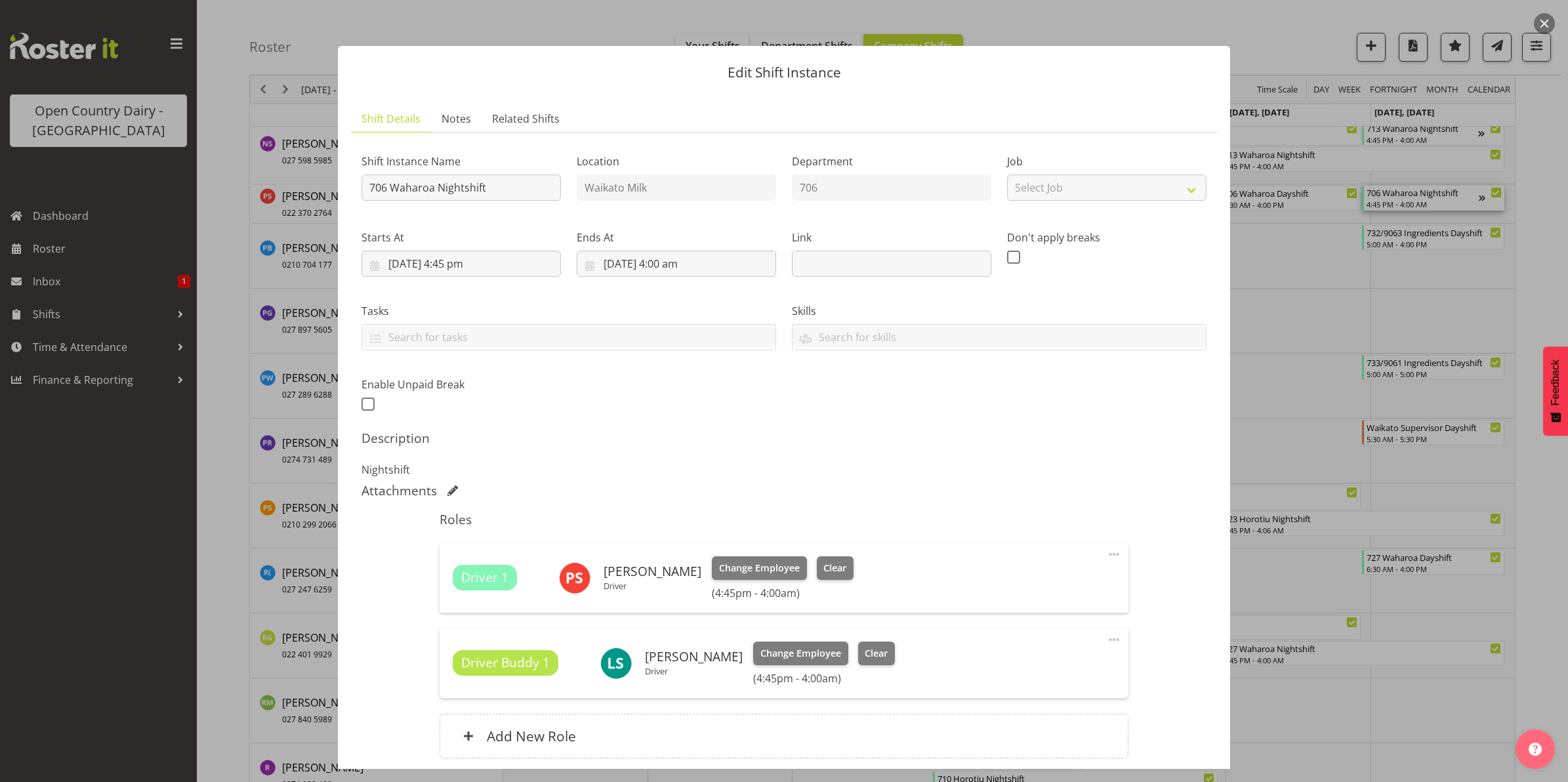
click at [1543, 22] on button "button" at bounding box center [1544, 24] width 21 height 21
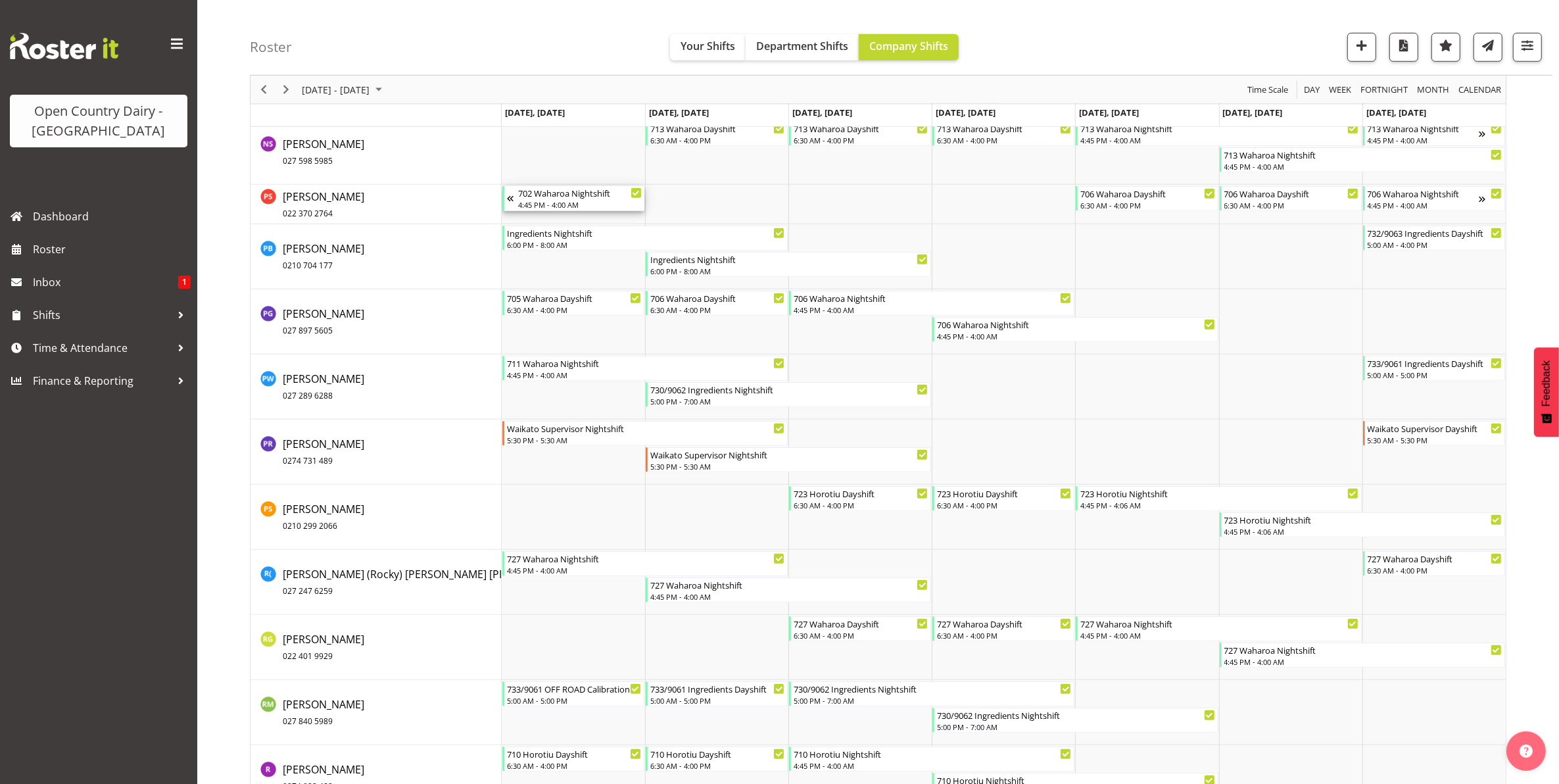
click at [556, 199] on div "702 Waharoa Nightshift" at bounding box center [580, 193] width 123 height 13
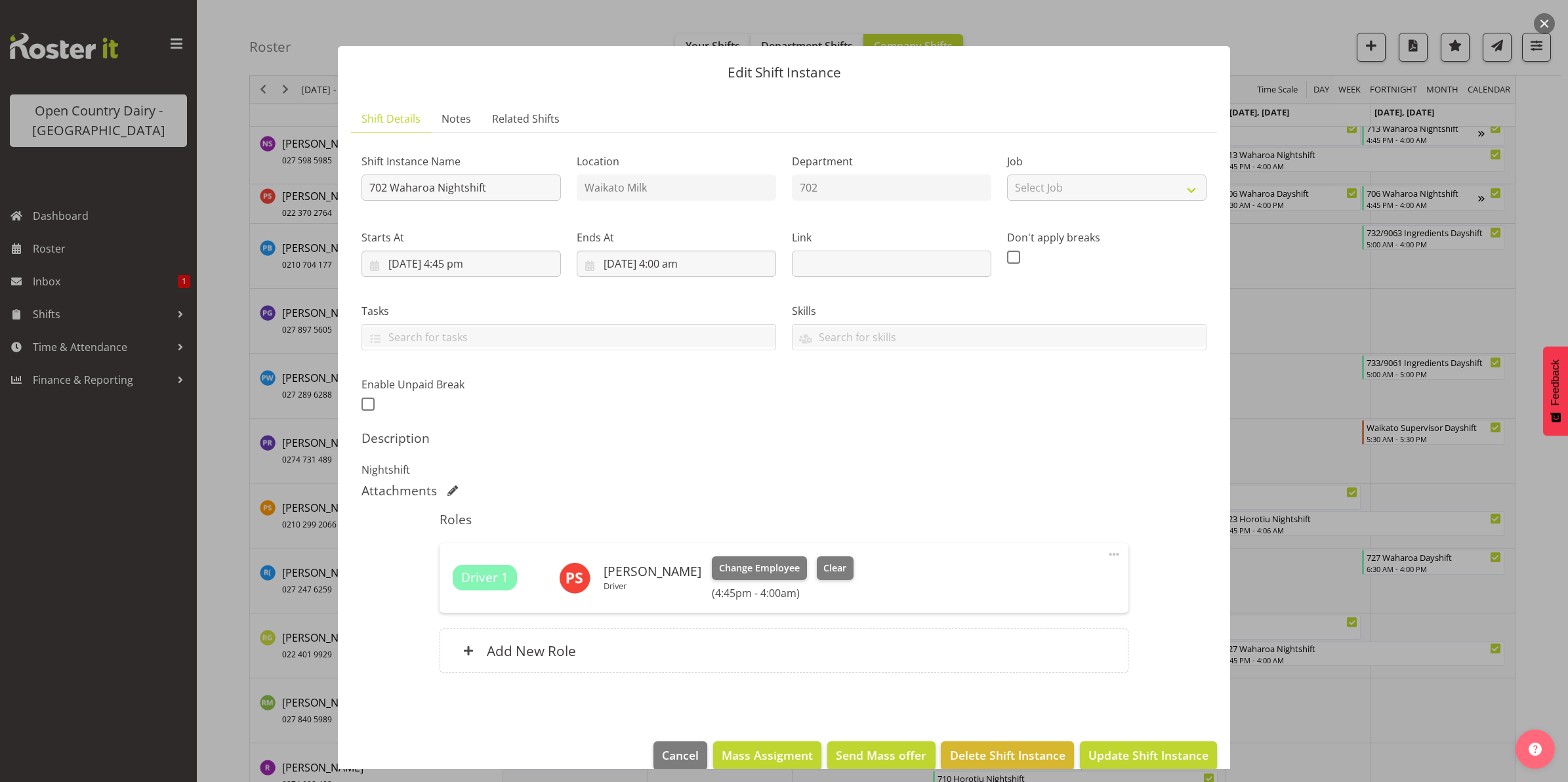
click at [1546, 22] on button "button" at bounding box center [1544, 24] width 21 height 21
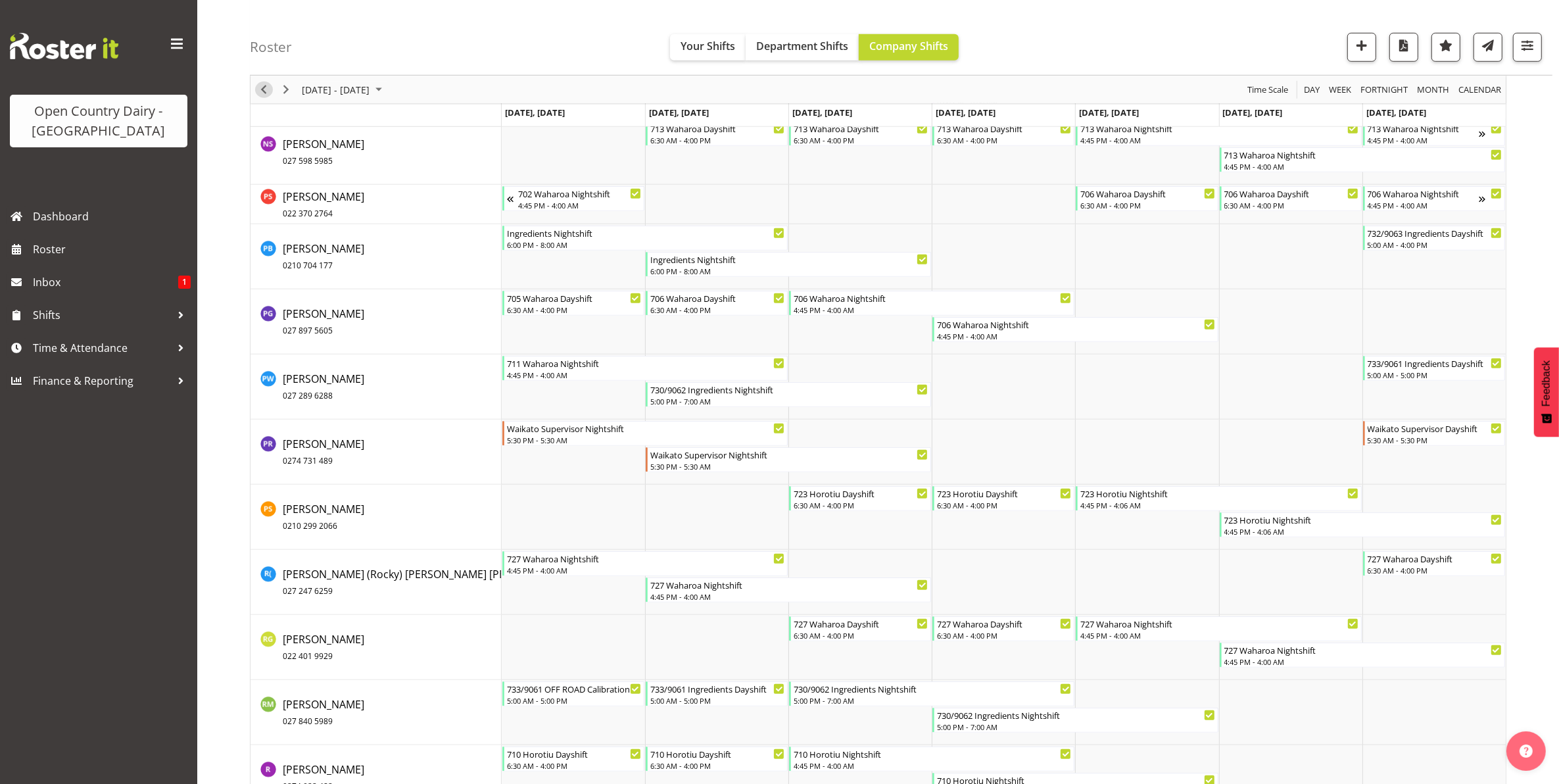
click at [265, 92] on span "Previous" at bounding box center [264, 90] width 16 height 16
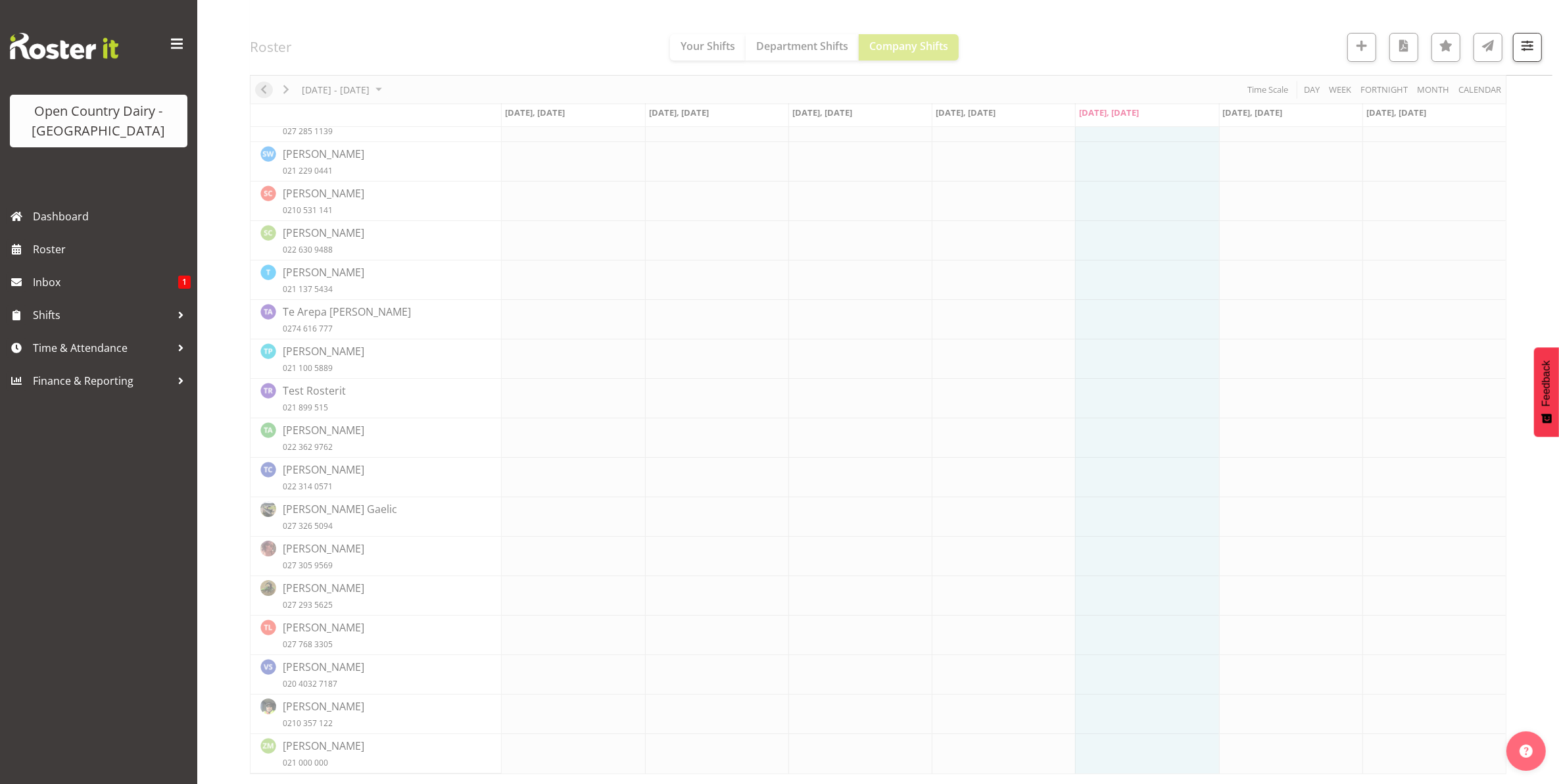
scroll to position [0, 0]
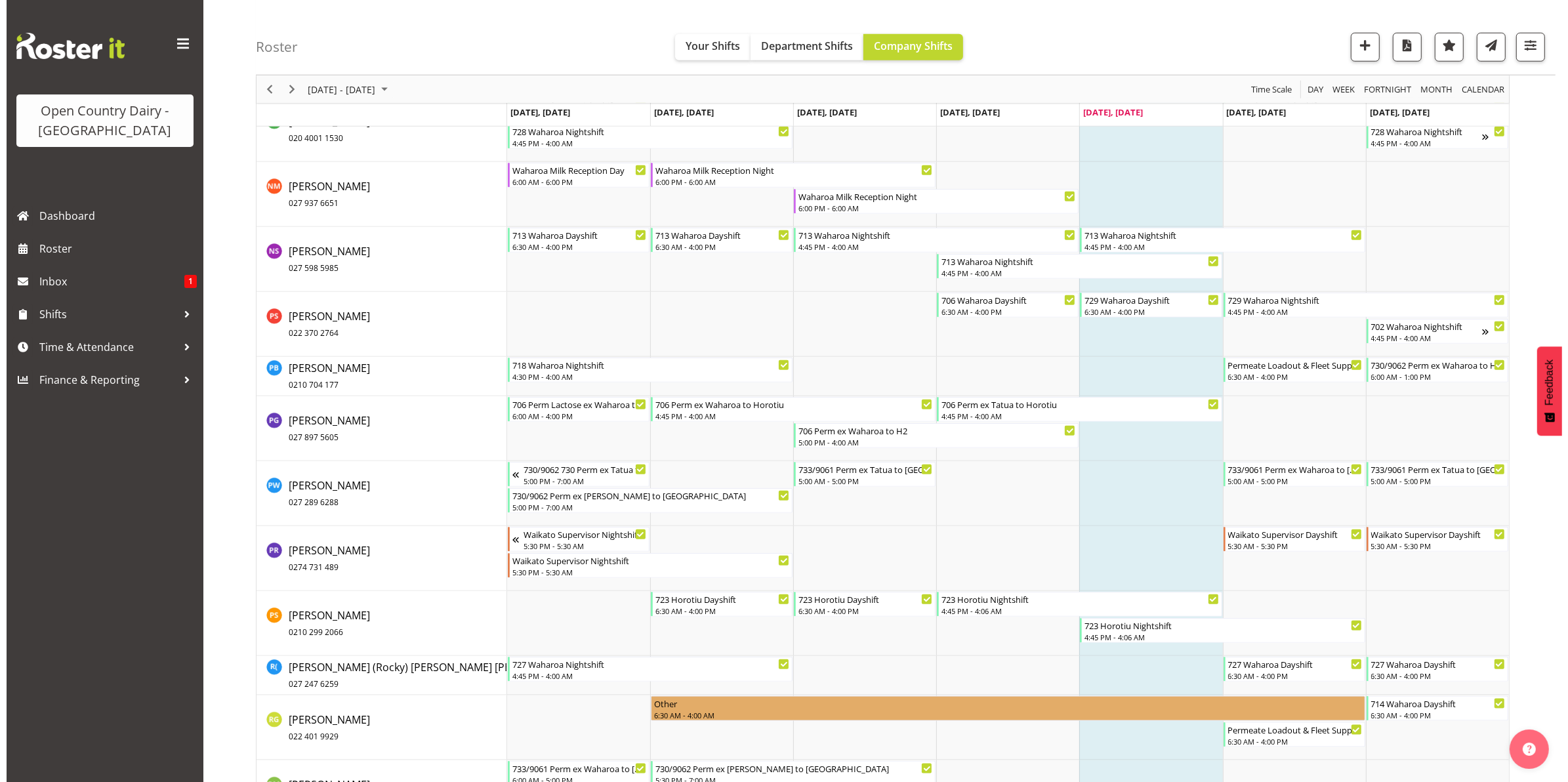
scroll to position [7869, 0]
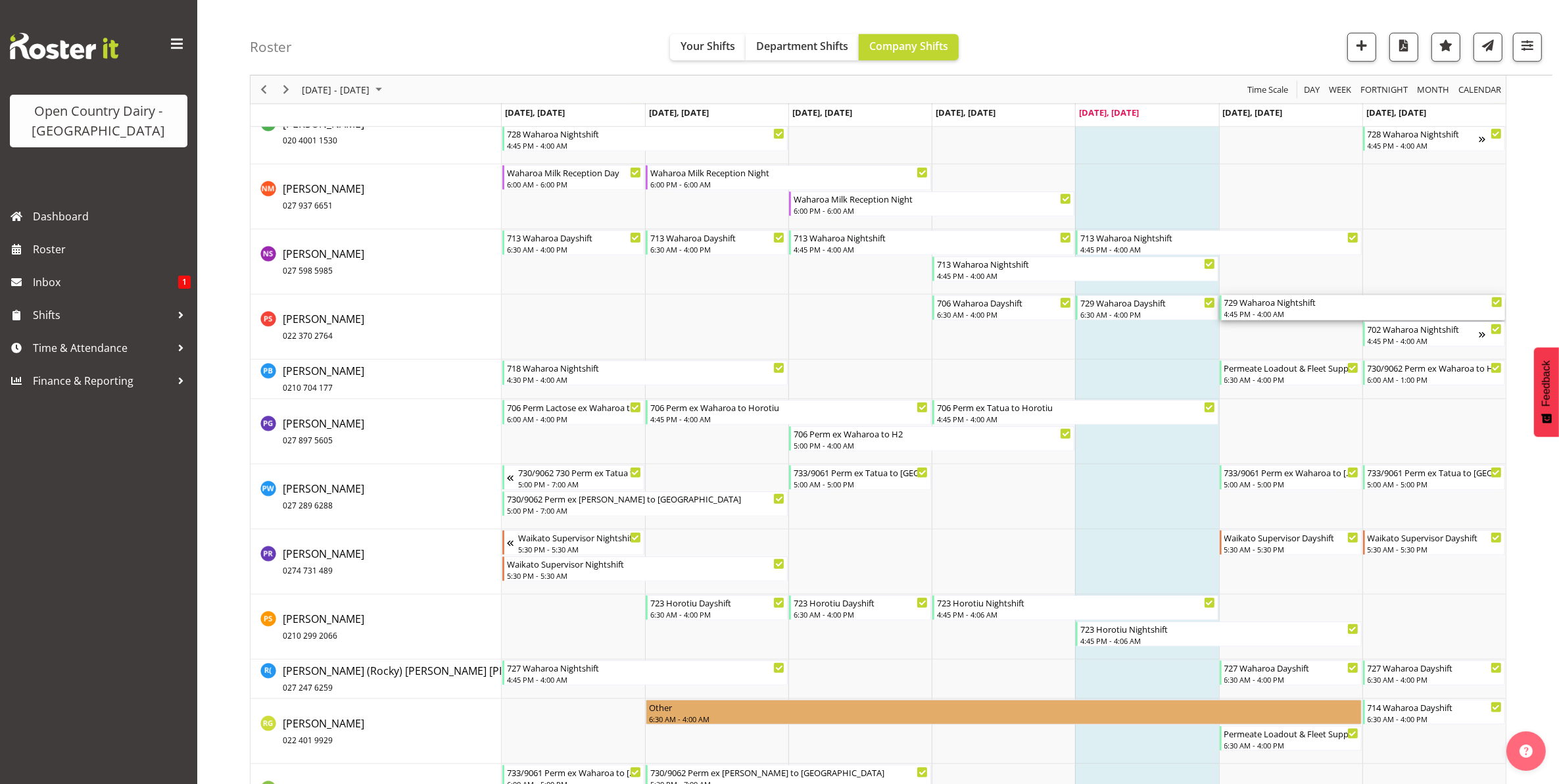
click at [1288, 307] on div "729 Waharoa Nightshift" at bounding box center [1363, 302] width 278 height 13
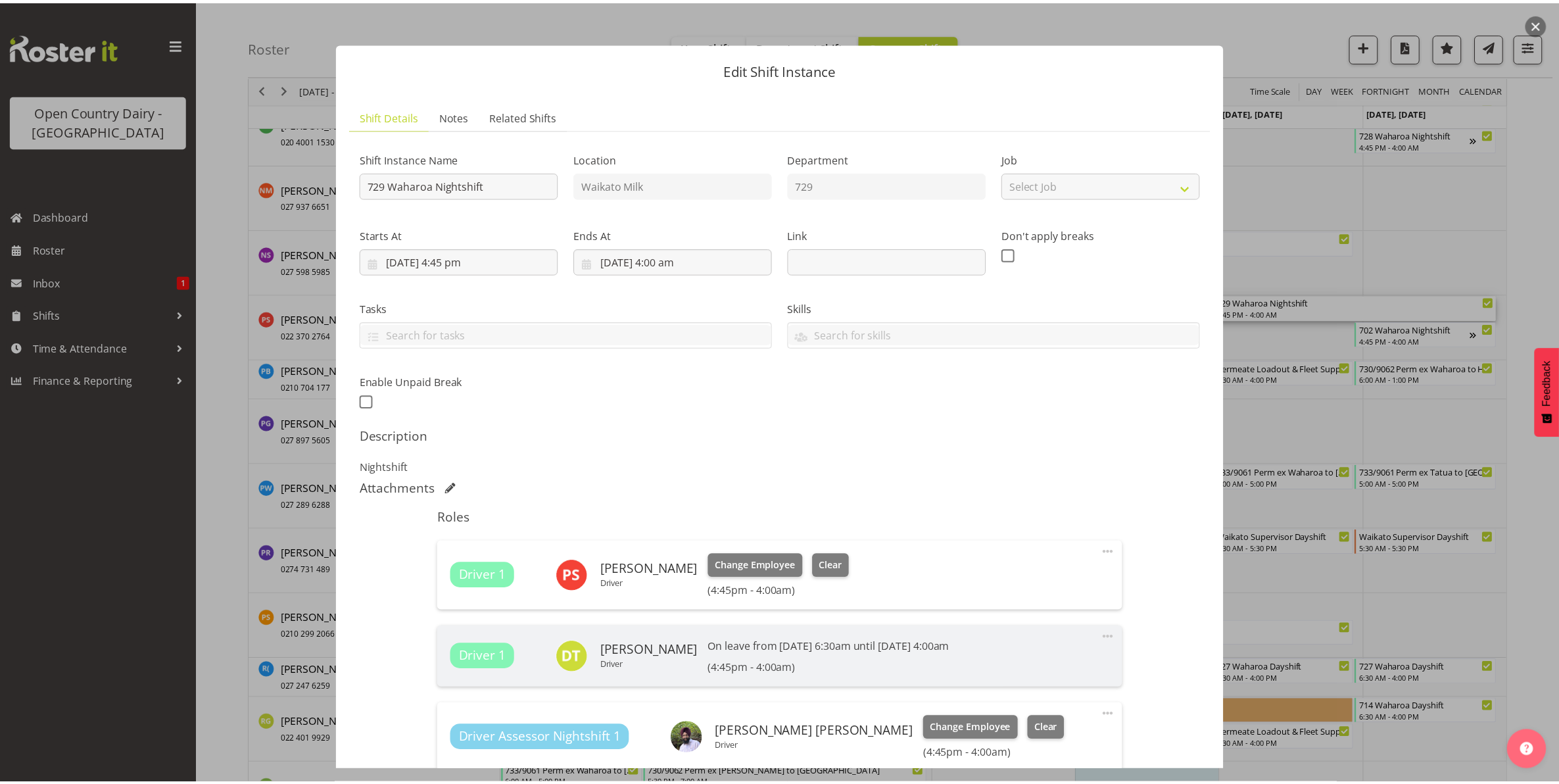
scroll to position [0, 0]
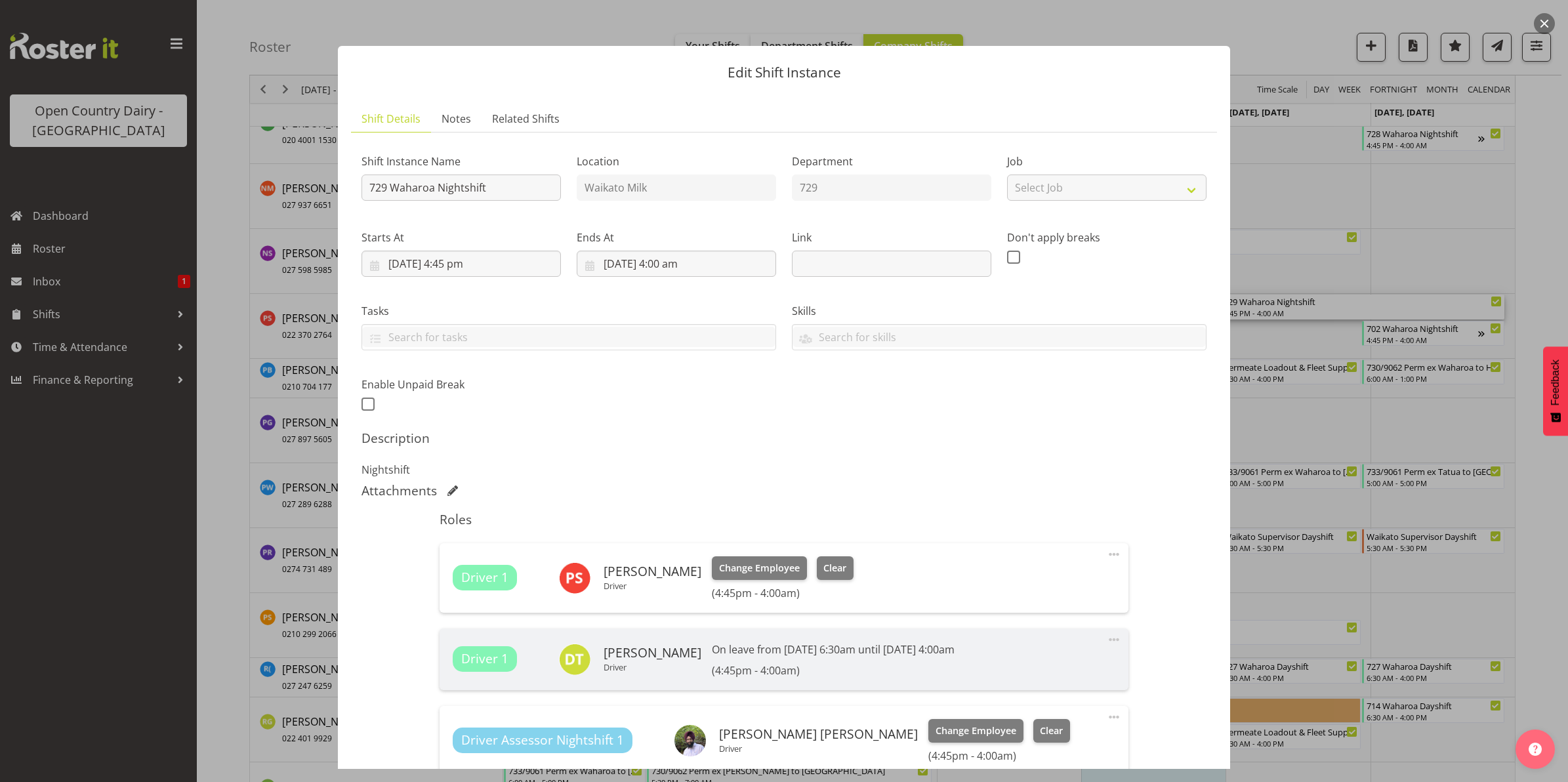
click at [1546, 24] on button "button" at bounding box center [1544, 24] width 21 height 21
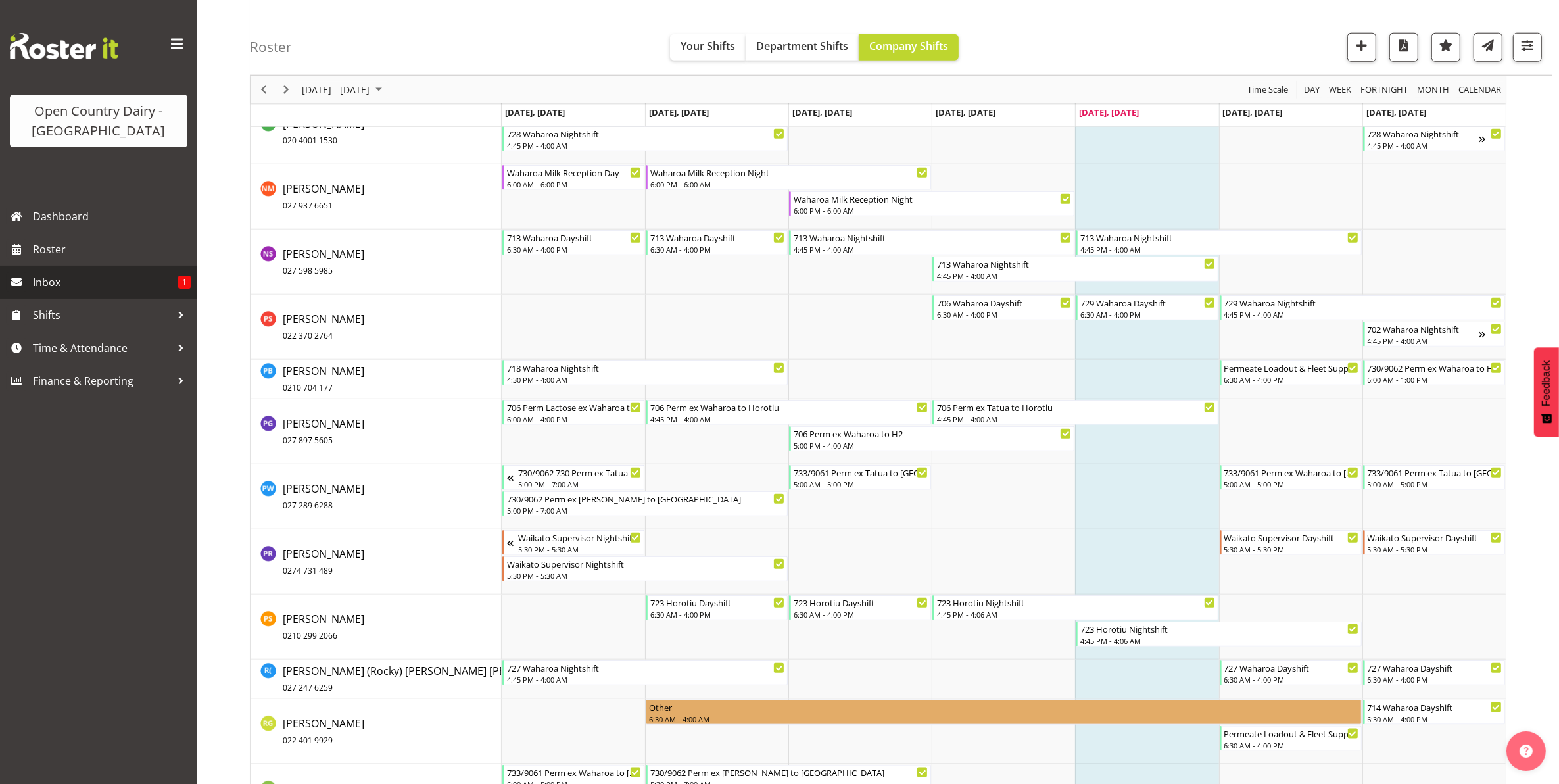
click at [92, 283] on span "Inbox" at bounding box center [106, 282] width 145 height 20
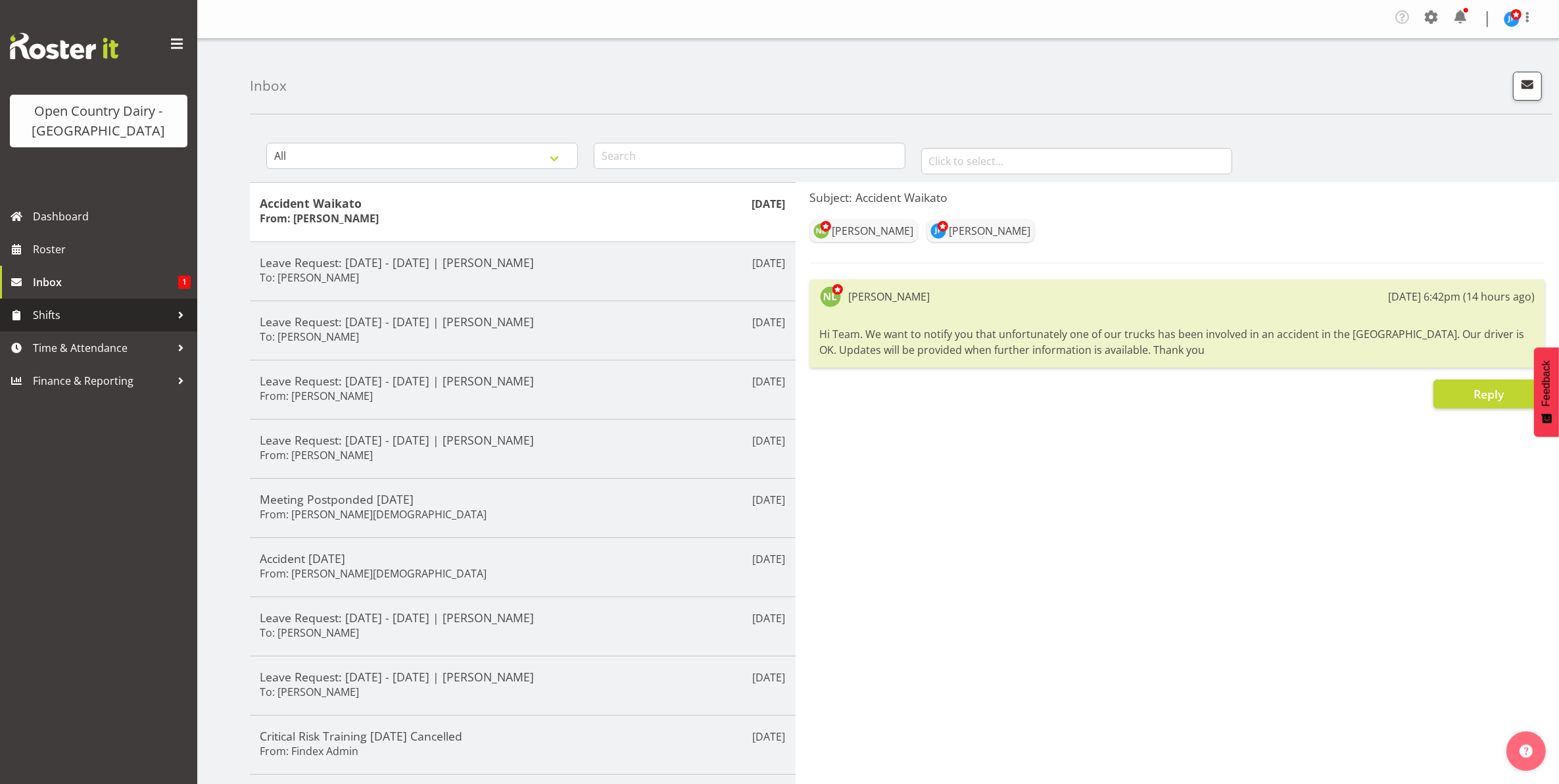
click at [51, 310] on span "Shifts" at bounding box center [102, 315] width 138 height 20
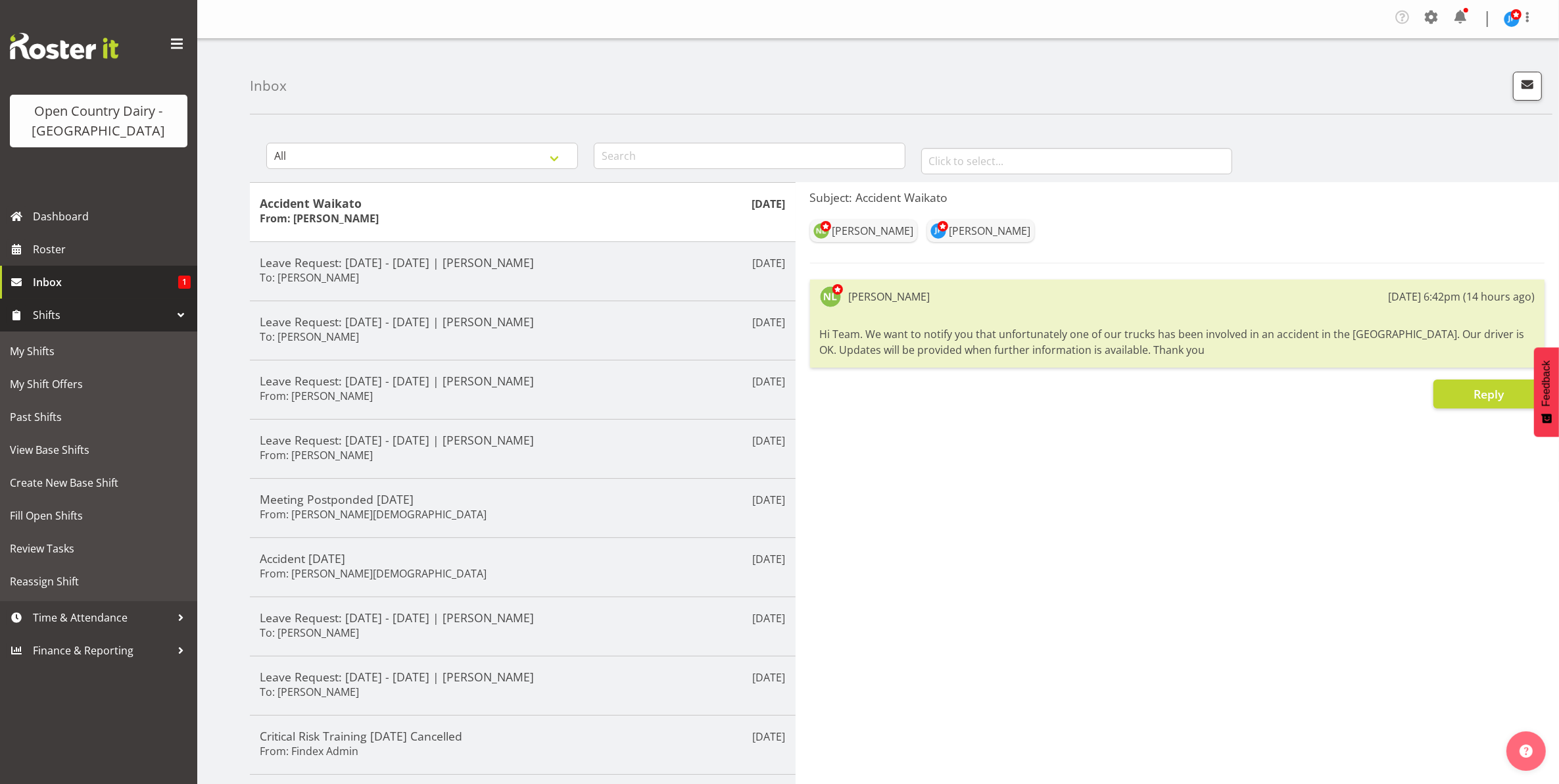
click at [50, 280] on span "Inbox" at bounding box center [106, 282] width 145 height 20
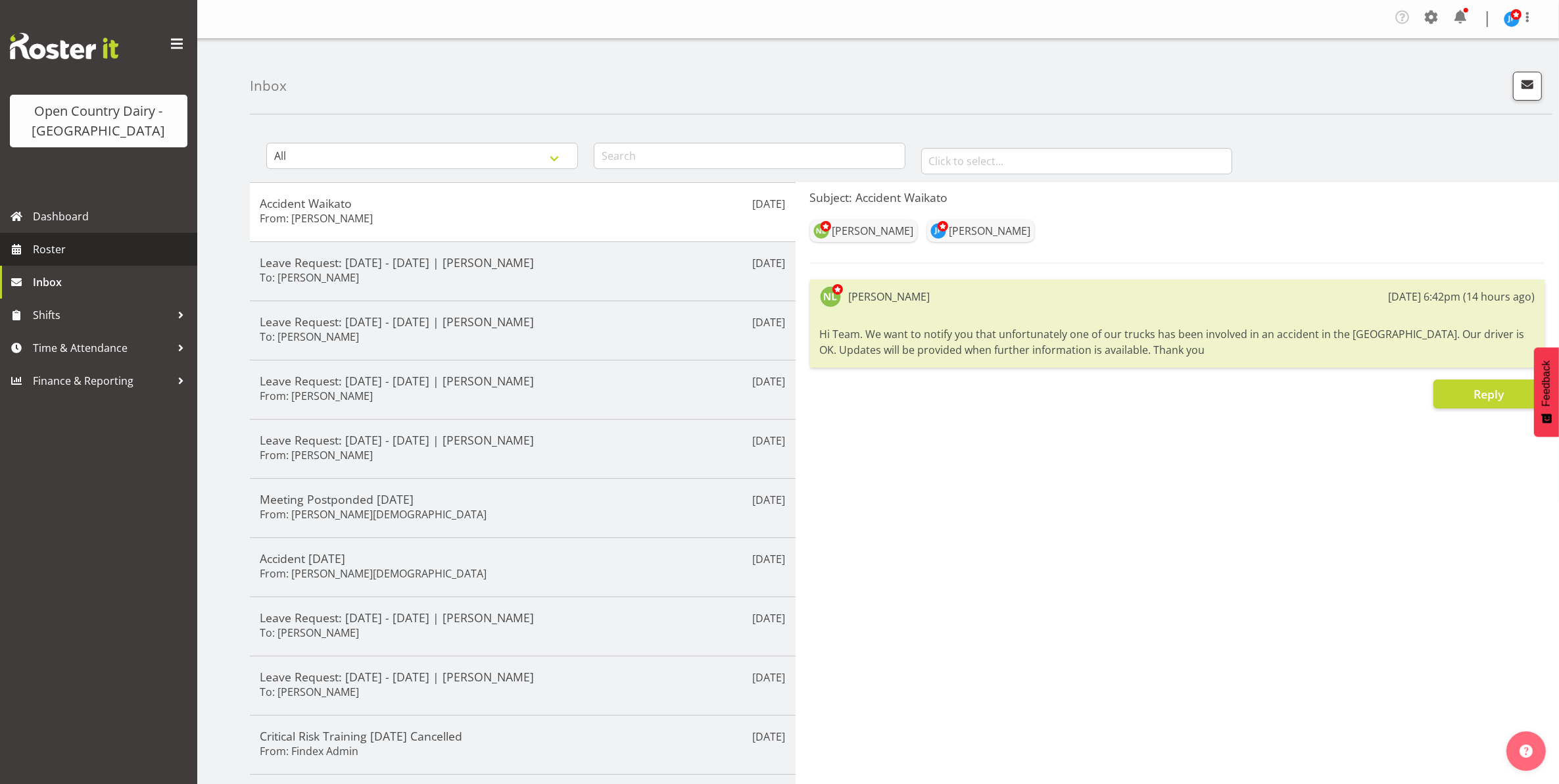
click at [47, 245] on span "Roster" at bounding box center [112, 249] width 158 height 20
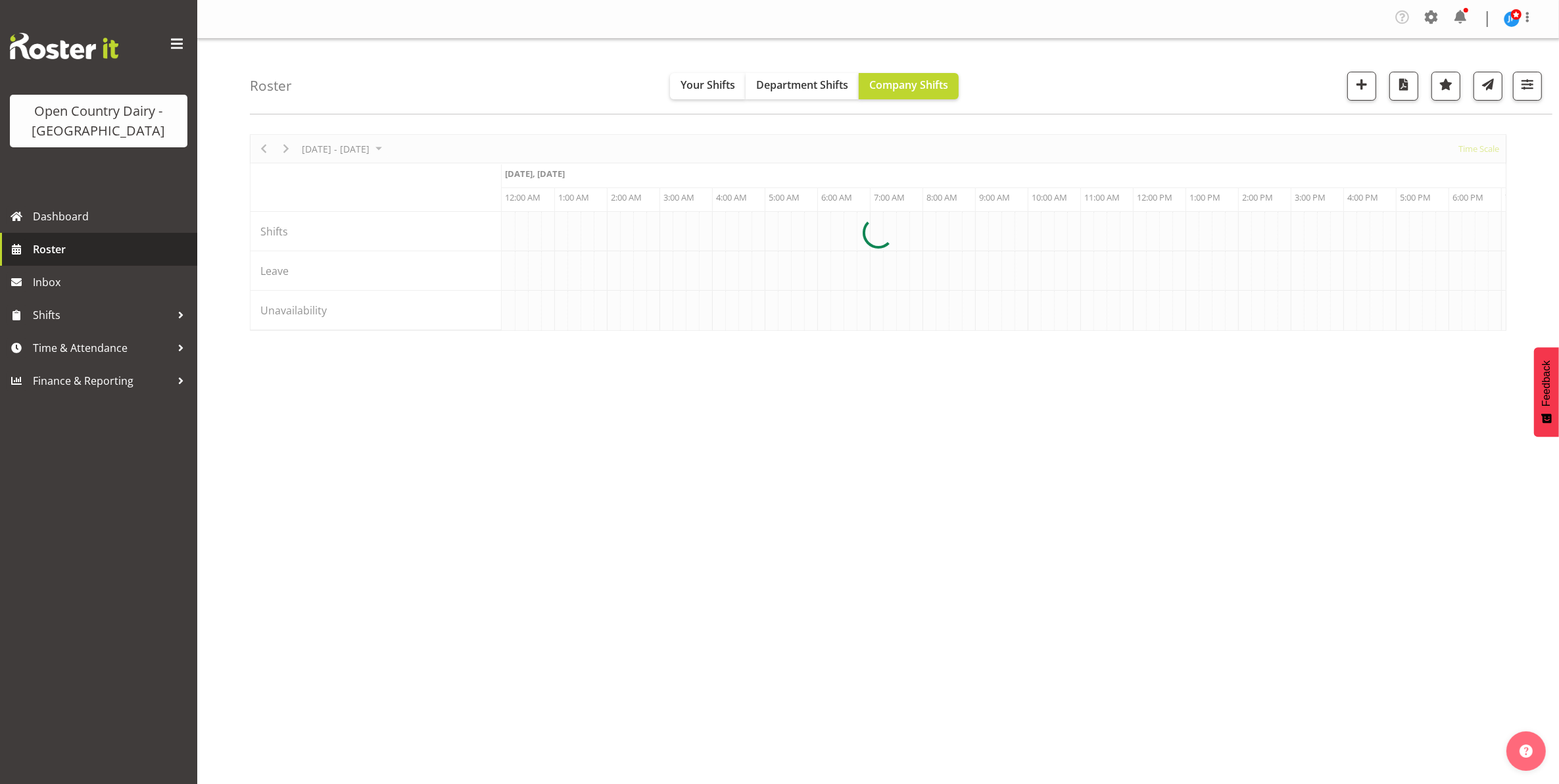
scroll to position [0, 5050]
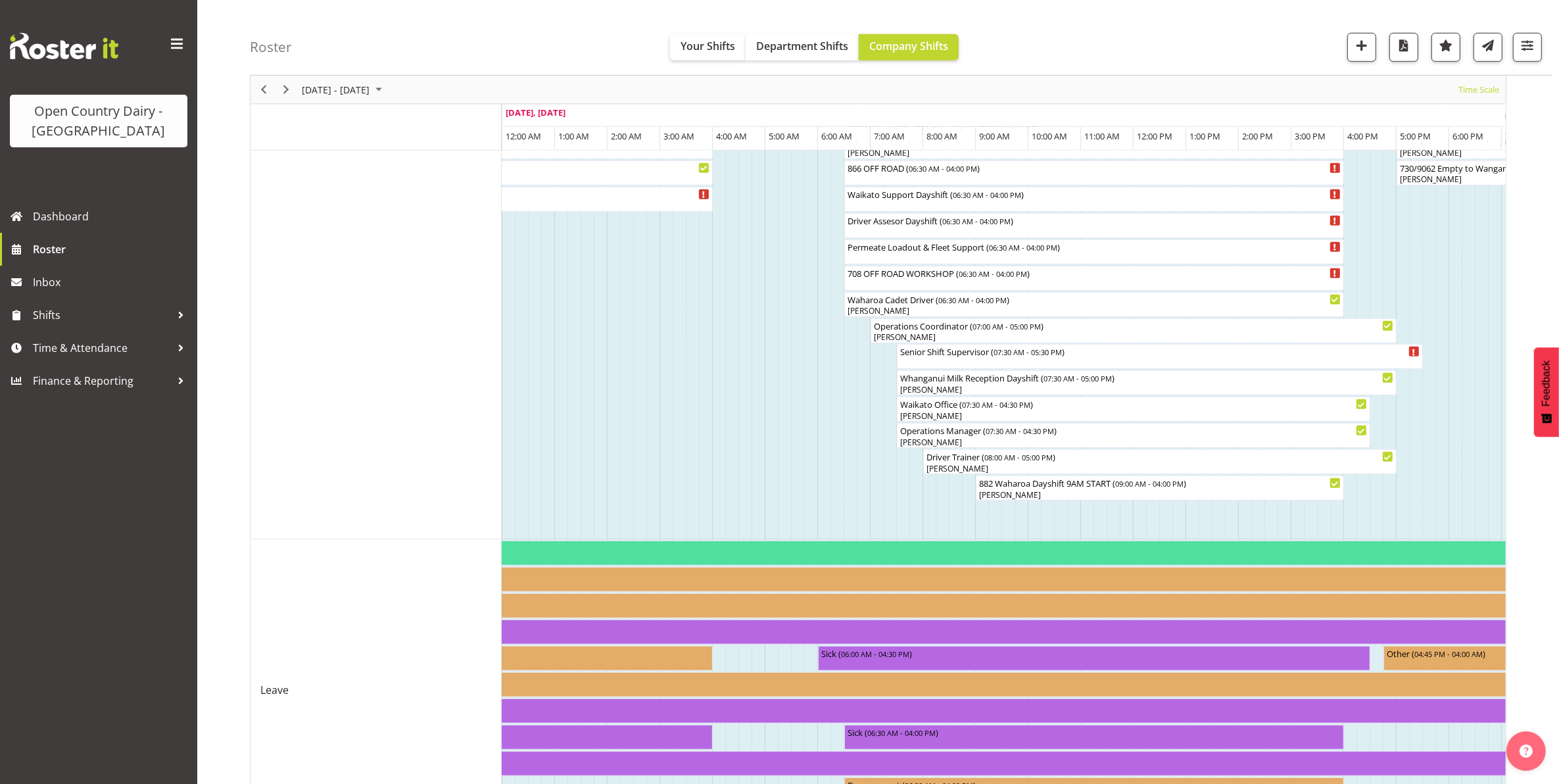
scroll to position [1146, 0]
